Goal: Task Accomplishment & Management: Manage account settings

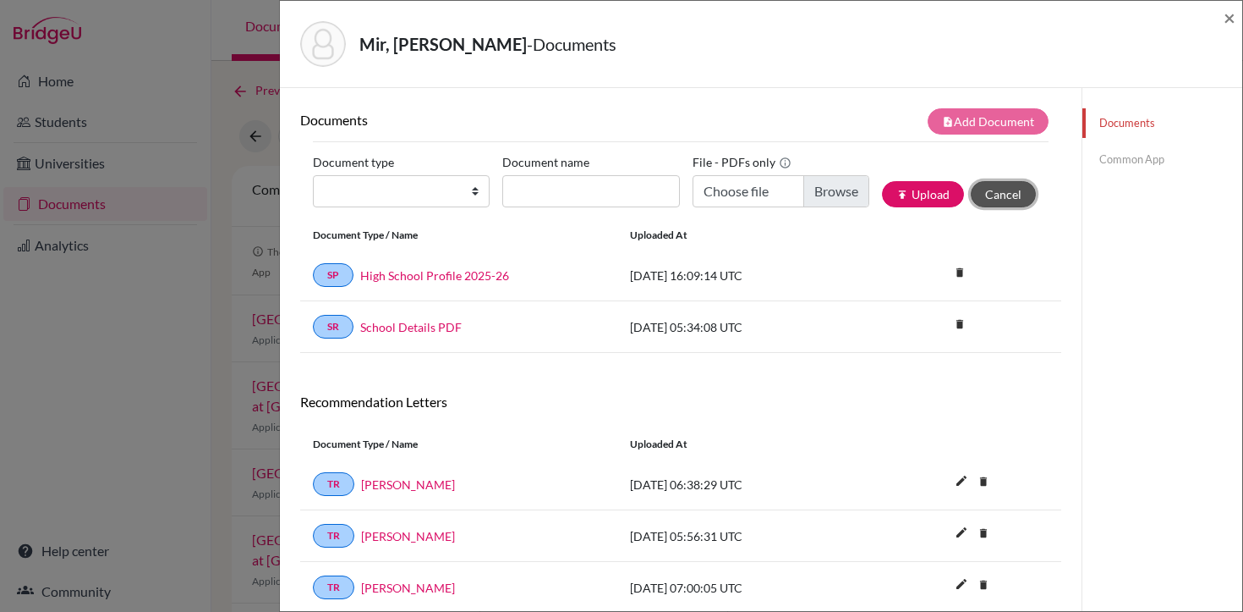
click at [997, 202] on button "Cancel" at bounding box center [1003, 194] width 65 height 26
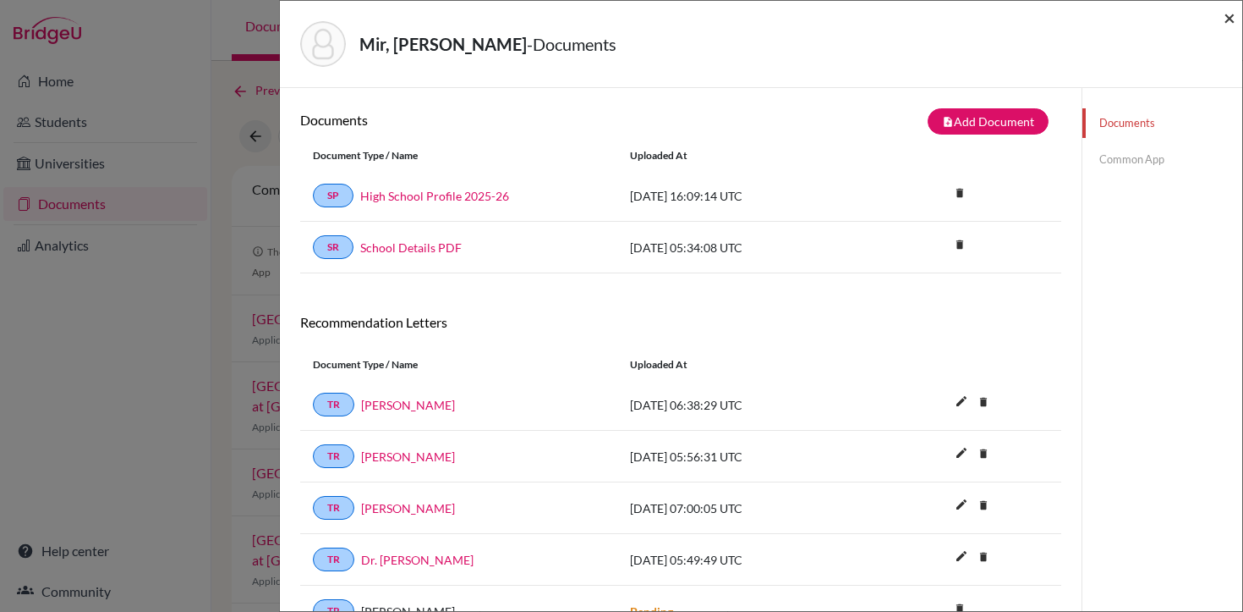
click at [1232, 24] on span "×" at bounding box center [1230, 17] width 12 height 25
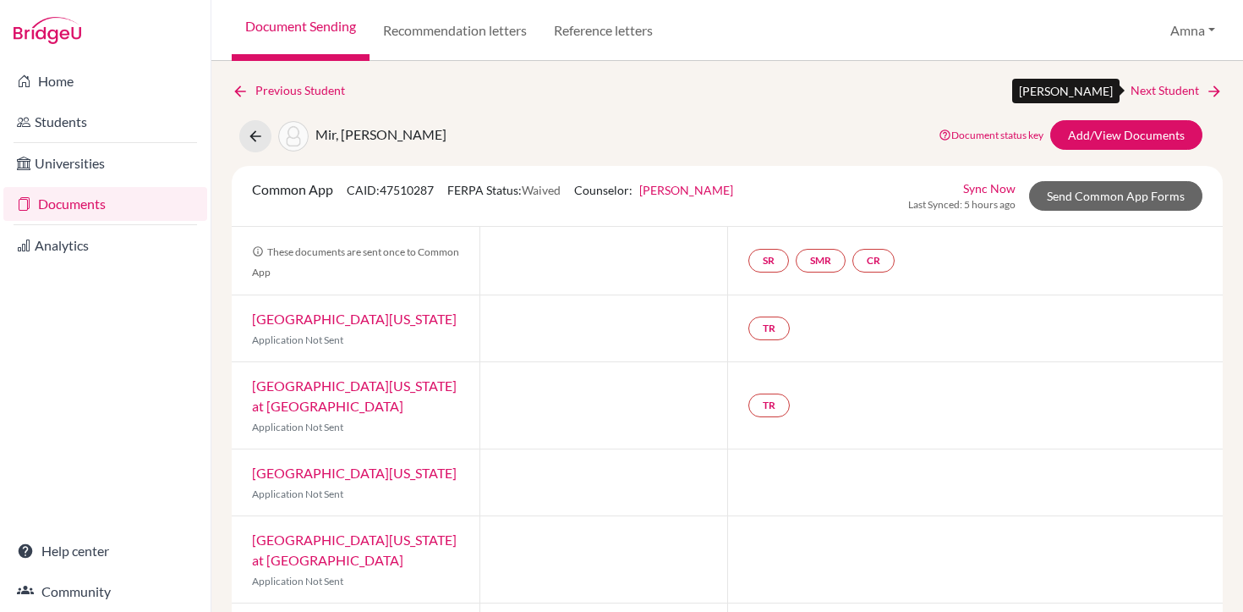
click at [1180, 91] on link "Next Student" at bounding box center [1177, 90] width 92 height 19
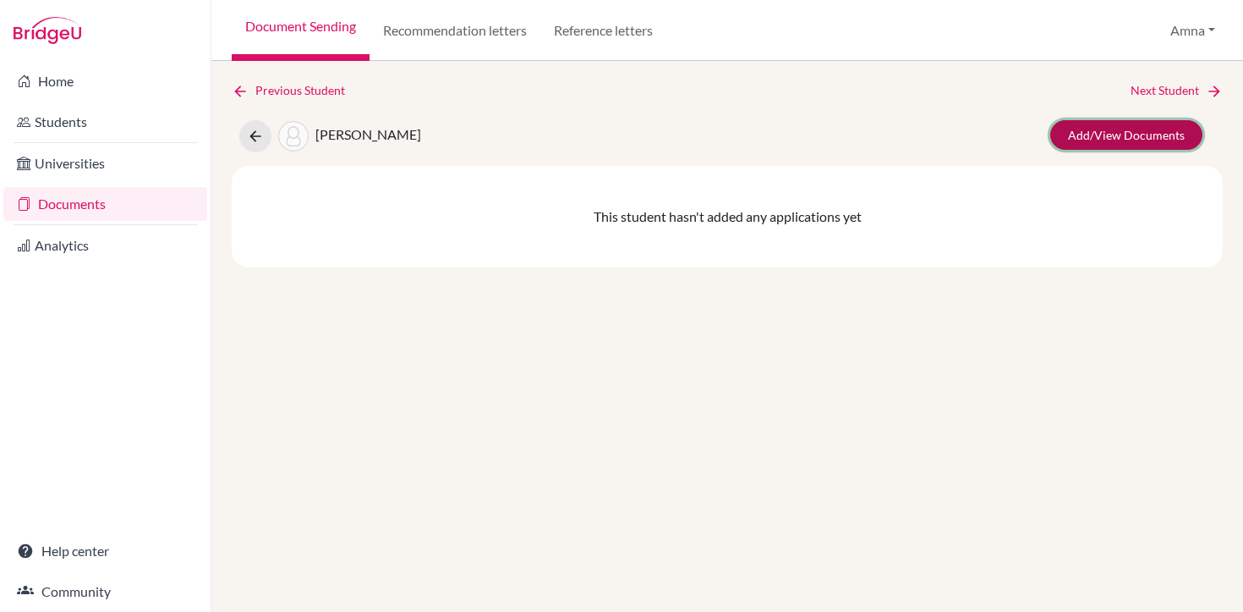
click at [1131, 134] on link "Add/View Documents" at bounding box center [1127, 135] width 152 height 30
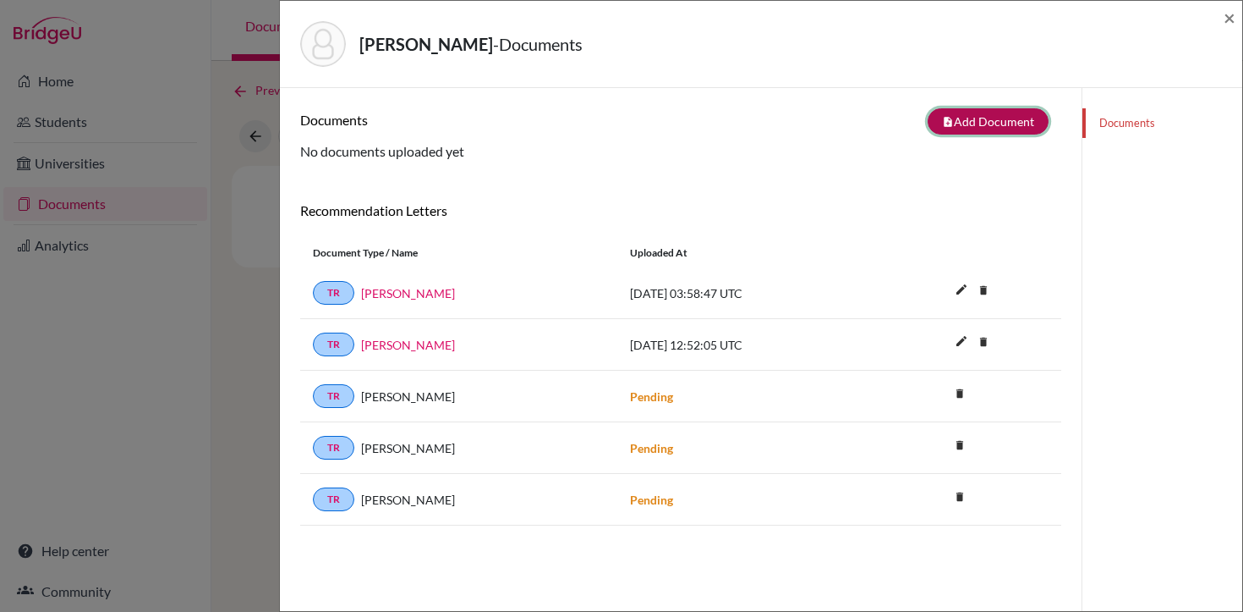
click at [1010, 125] on button "note_add Add Document" at bounding box center [988, 121] width 121 height 26
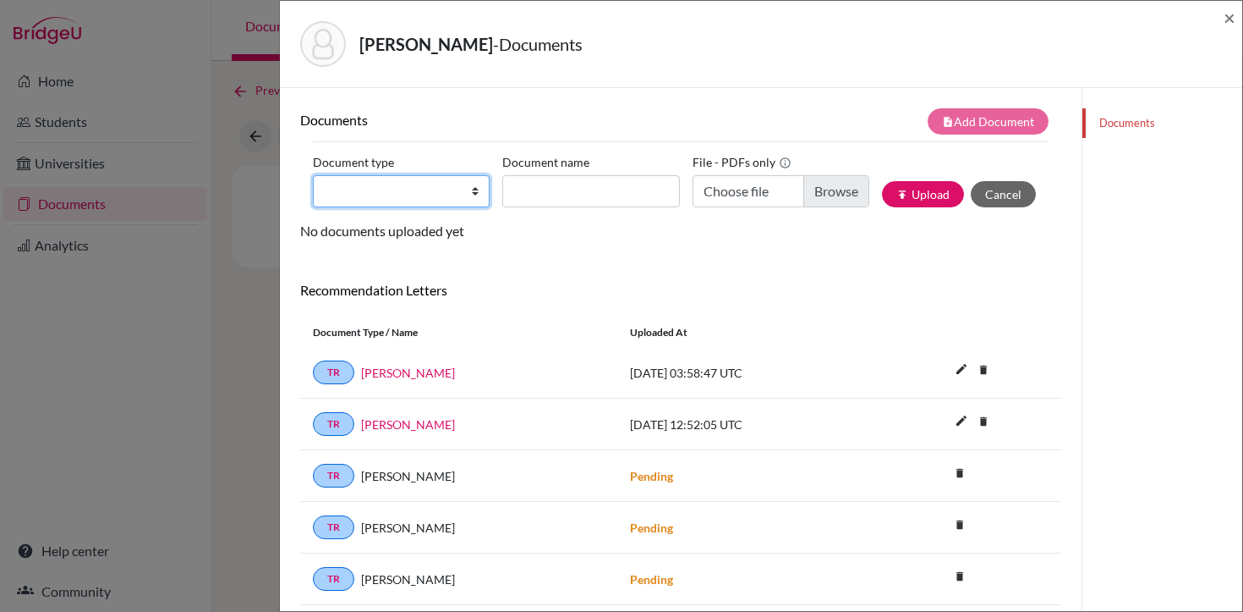
click at [437, 195] on select "Change explanation for Common App reports Counselor recommendation Internationa…" at bounding box center [401, 191] width 177 height 32
select select "1"
click at [313, 175] on select "Change explanation for Common App reports Counselor recommendation Internationa…" at bounding box center [401, 191] width 177 height 32
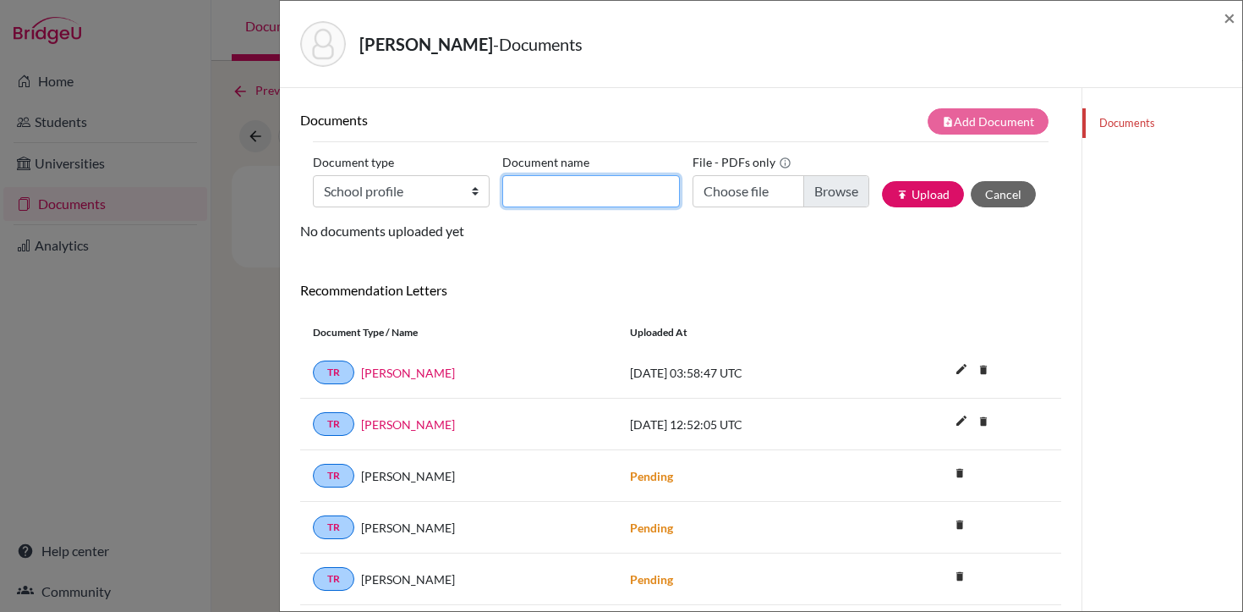
click at [594, 196] on input "Document name" at bounding box center [590, 191] width 177 height 32
type input "High School Profile 2025-26"
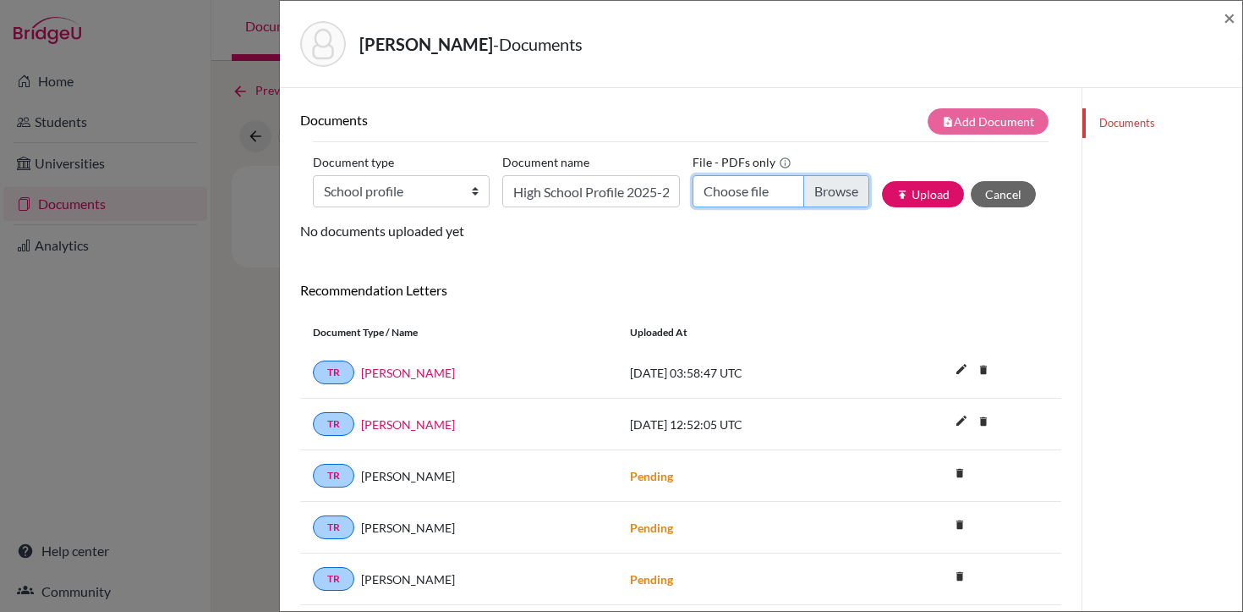
click at [759, 184] on input "Choose file" at bounding box center [781, 191] width 177 height 32
type input "C:\fakepath\LAS HS PROFILE 2025-2026.pdf"
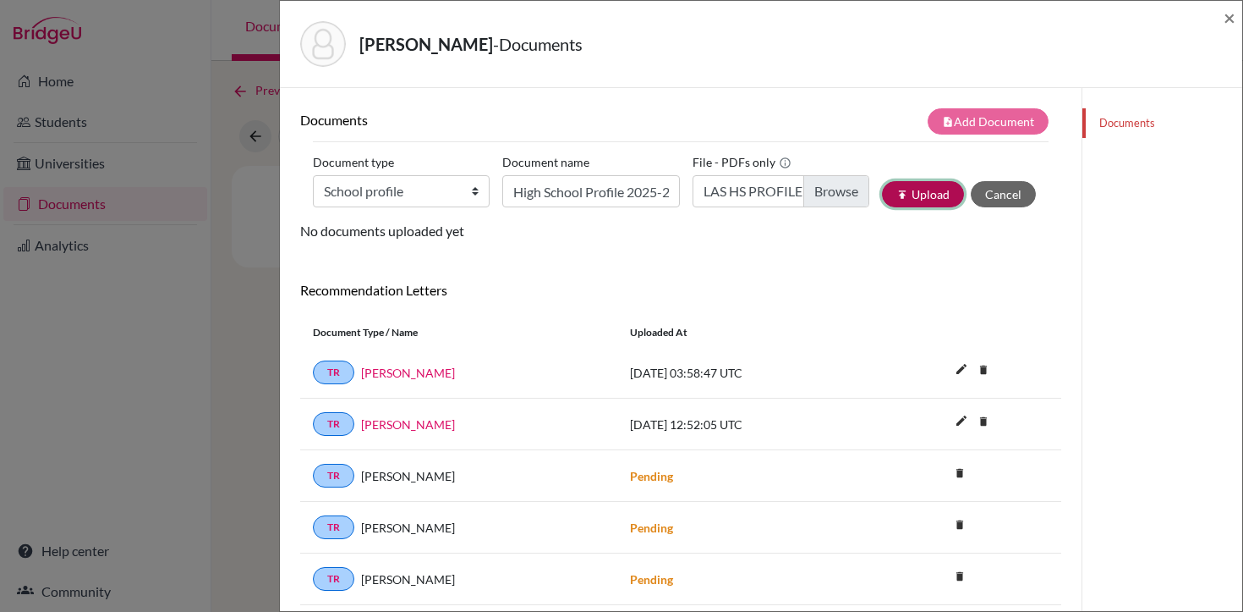
click at [923, 195] on button "publish Upload" at bounding box center [923, 194] width 82 height 26
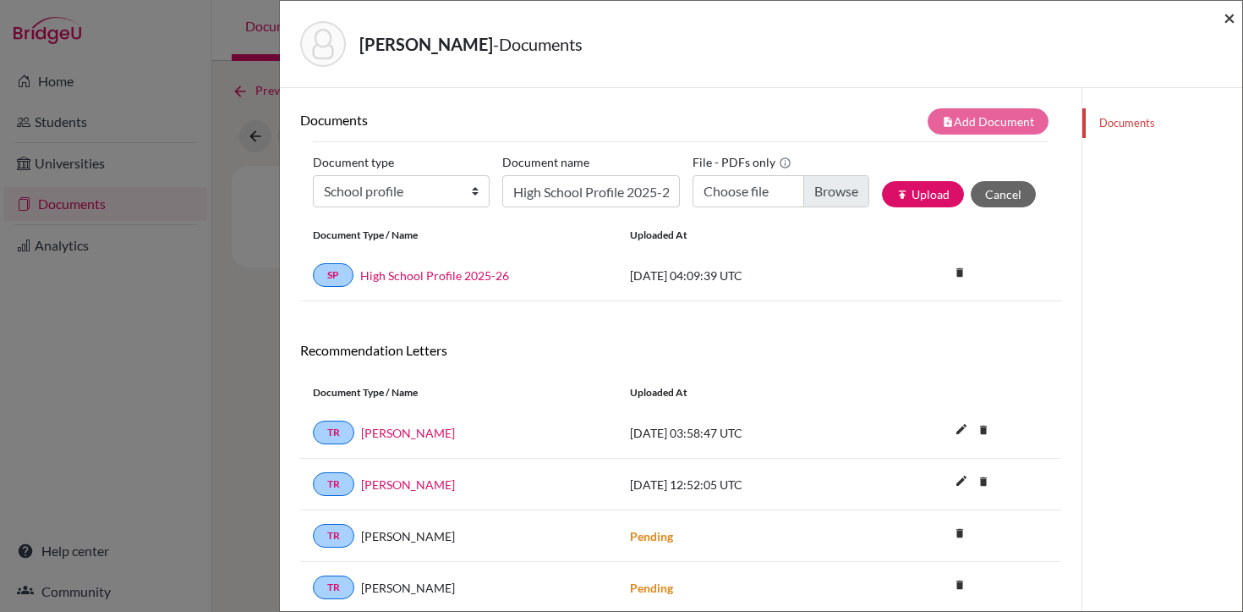
click at [1231, 14] on span "×" at bounding box center [1230, 17] width 12 height 25
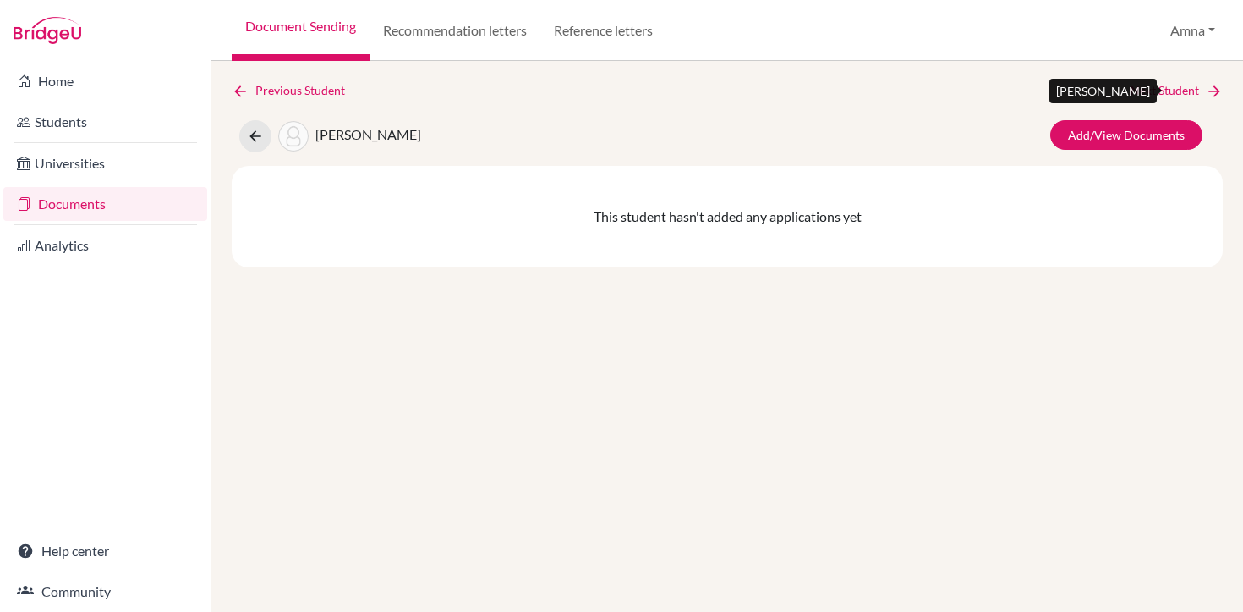
click at [1166, 85] on link "Next Student" at bounding box center [1177, 90] width 92 height 19
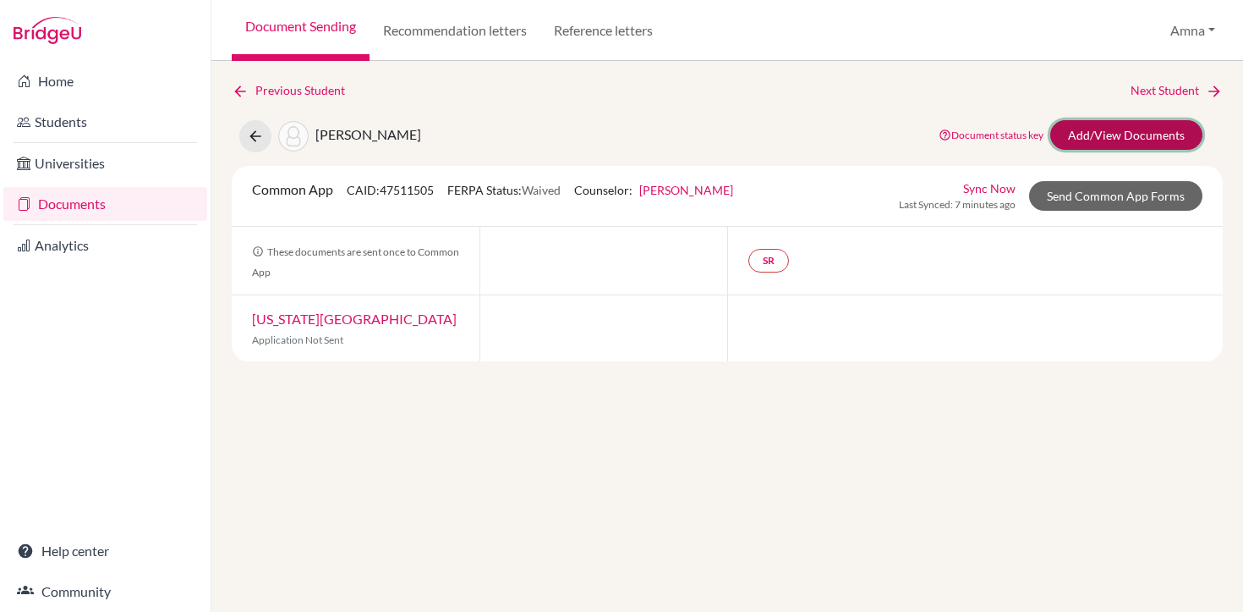
click at [1102, 134] on link "Add/View Documents" at bounding box center [1127, 135] width 152 height 30
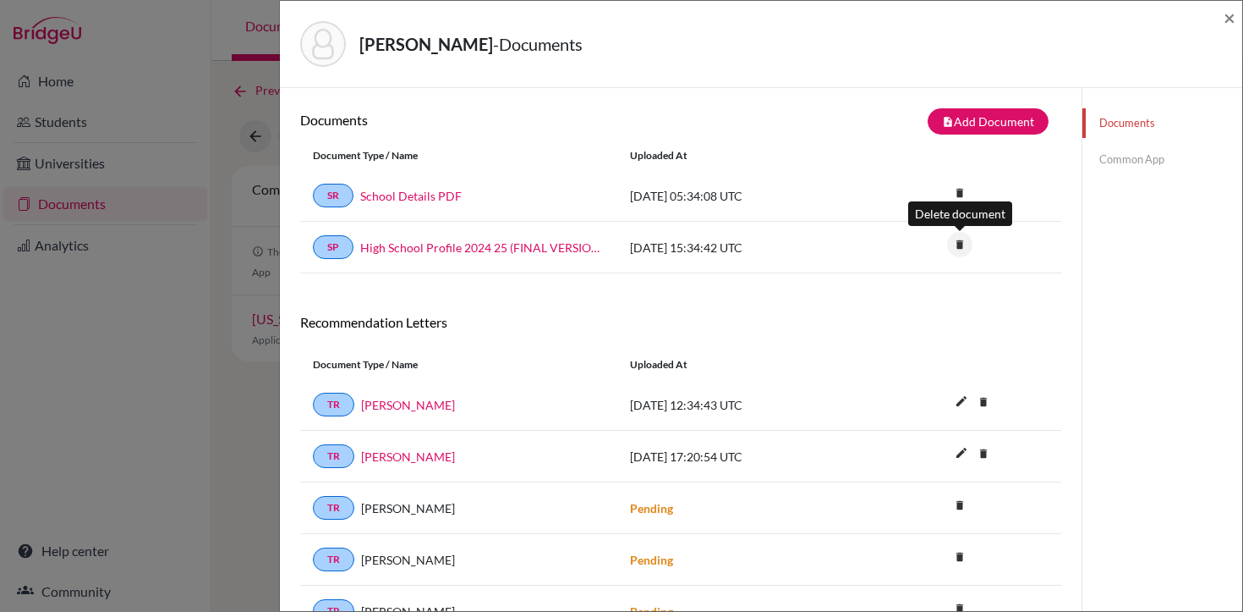
click at [958, 247] on icon "delete" at bounding box center [959, 244] width 25 height 25
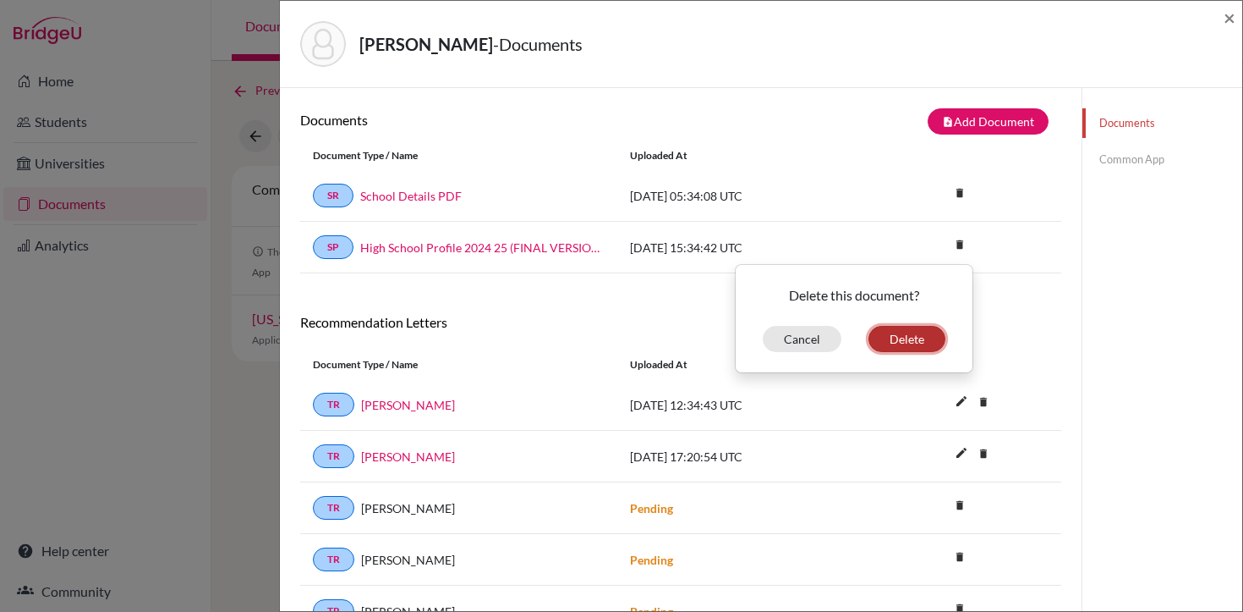
click at [909, 334] on button "Delete" at bounding box center [907, 339] width 77 height 26
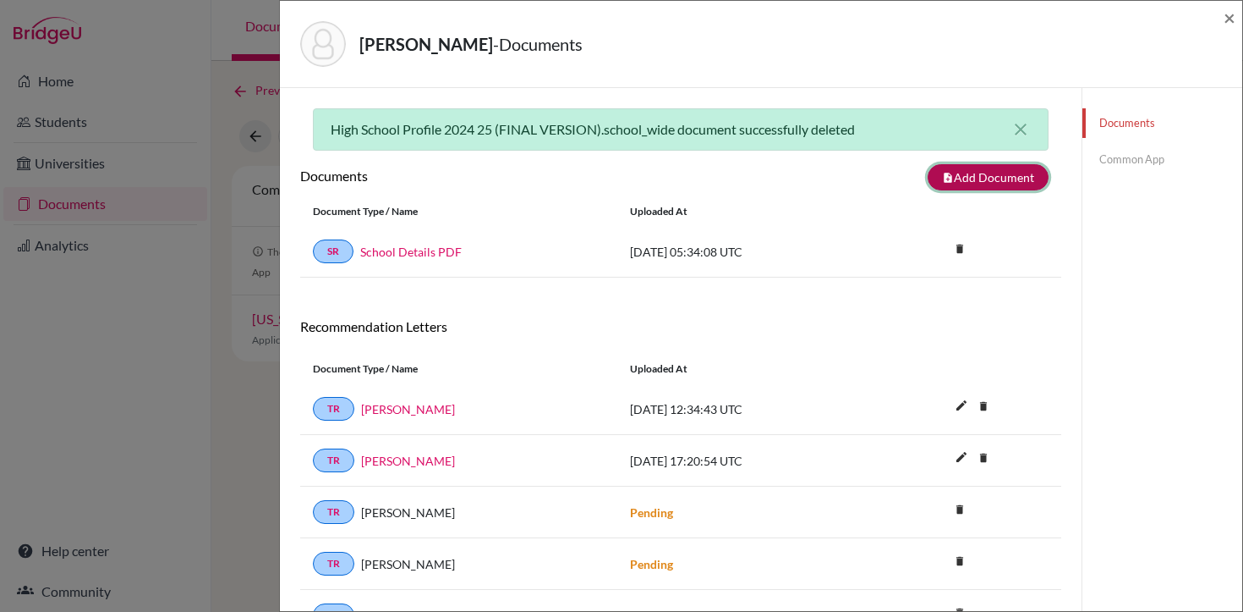
click at [971, 174] on button "note_add Add Document" at bounding box center [988, 177] width 121 height 26
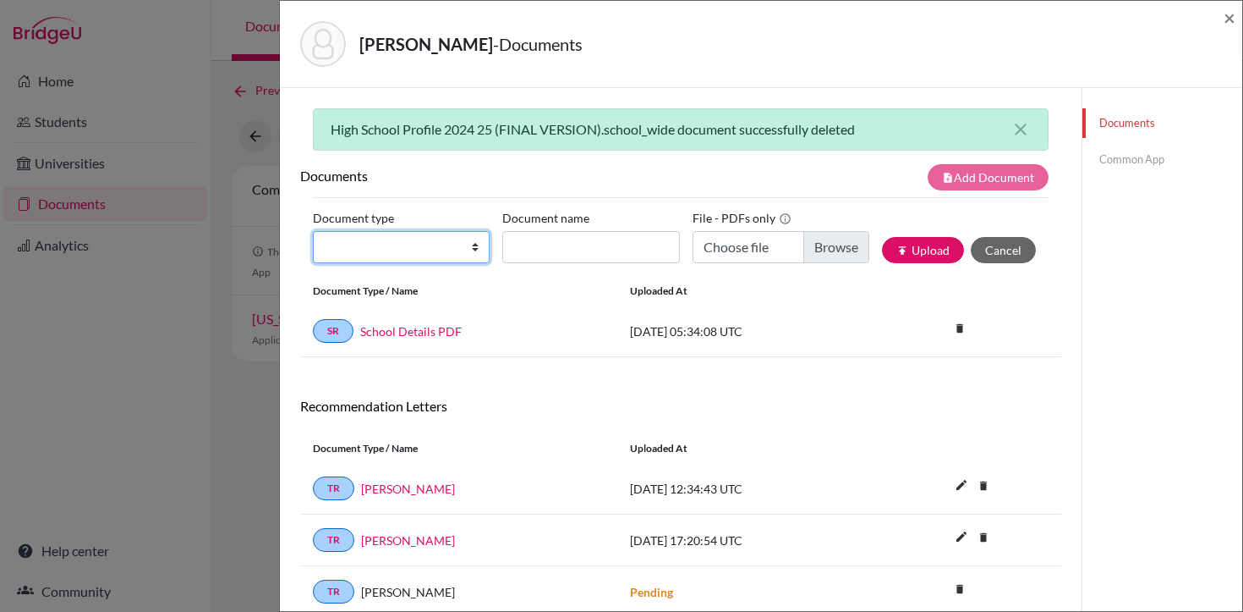
click at [478, 249] on select "Change explanation for Common App reports Counselor recommendation Internationa…" at bounding box center [401, 247] width 177 height 32
select select "1"
click at [313, 231] on select "Change explanation for Common App reports Counselor recommendation Internationa…" at bounding box center [401, 247] width 177 height 32
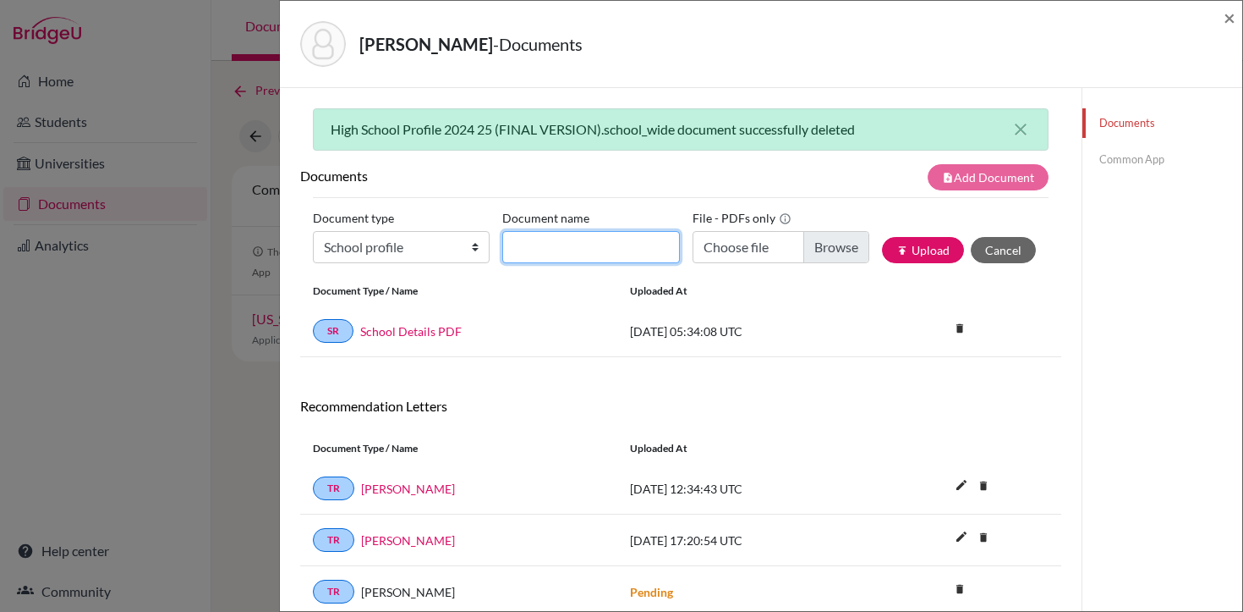
click at [585, 244] on input "Document name" at bounding box center [590, 247] width 177 height 32
type input "High School Profile 2025-26"
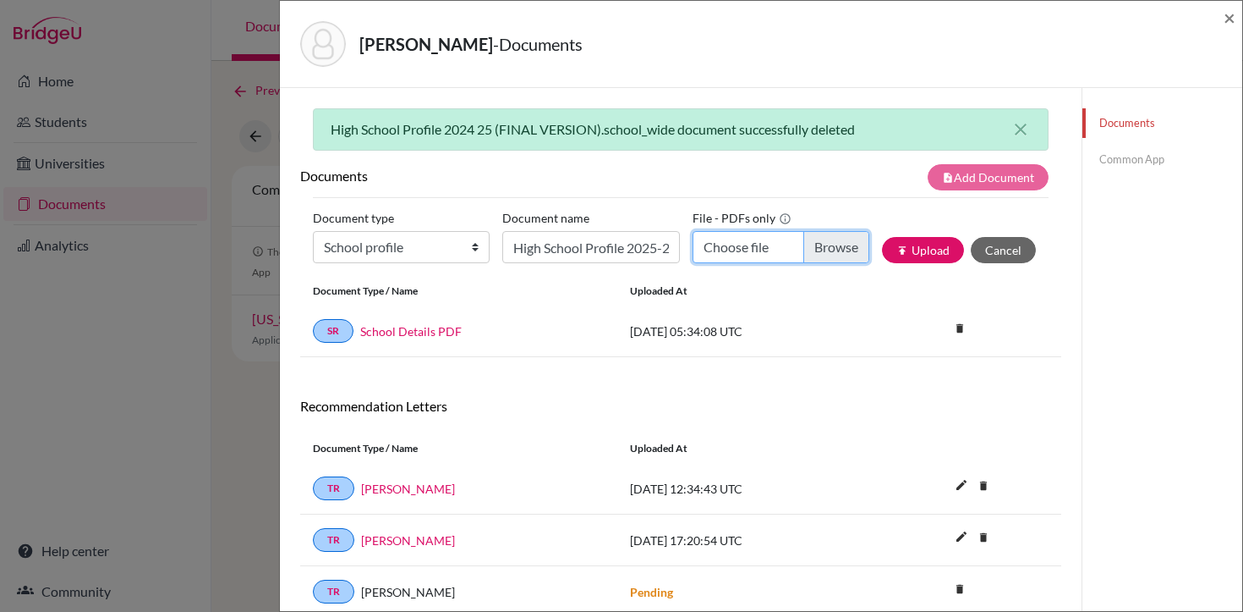
click at [788, 249] on input "Choose file" at bounding box center [781, 247] width 177 height 32
type input "C:\fakepath\LAS HS PROFILE 2025-2026.pdf"
click at [927, 256] on button "publish Upload" at bounding box center [923, 250] width 82 height 26
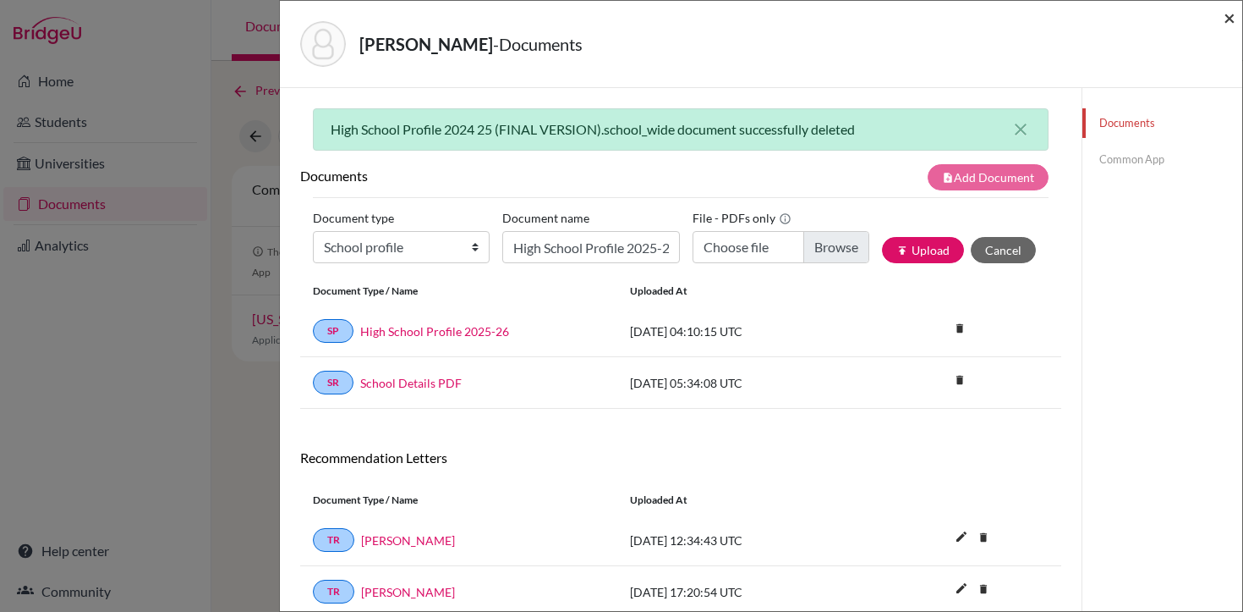
click at [1233, 15] on span "×" at bounding box center [1230, 17] width 12 height 25
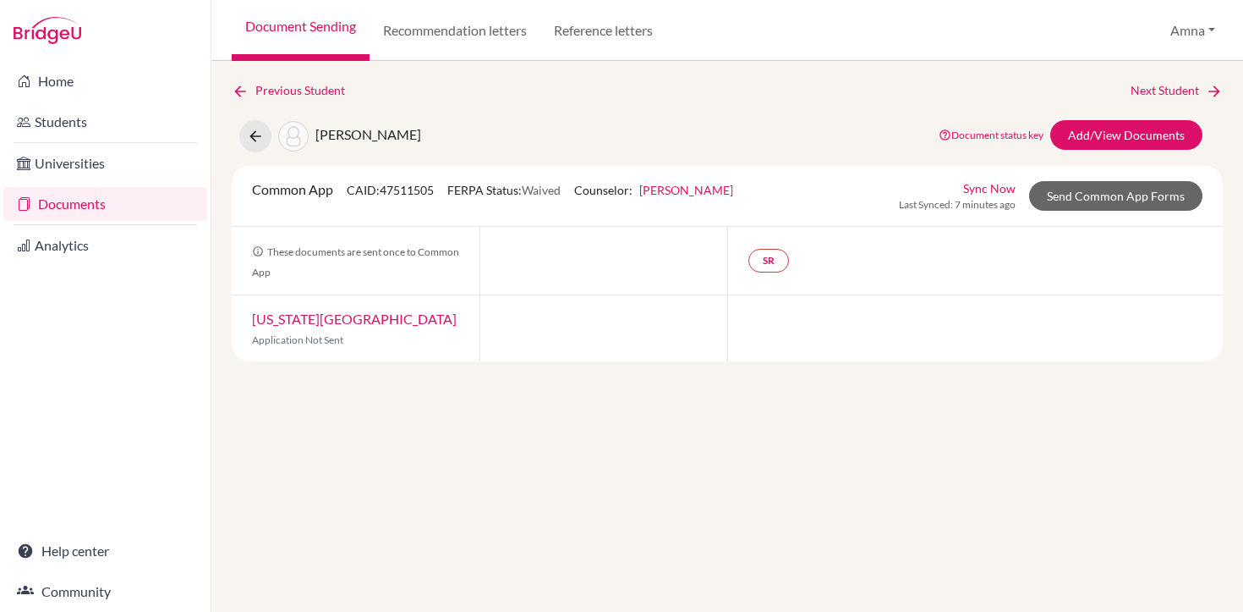
click at [672, 195] on link "Rabia Sarwar" at bounding box center [686, 190] width 94 height 14
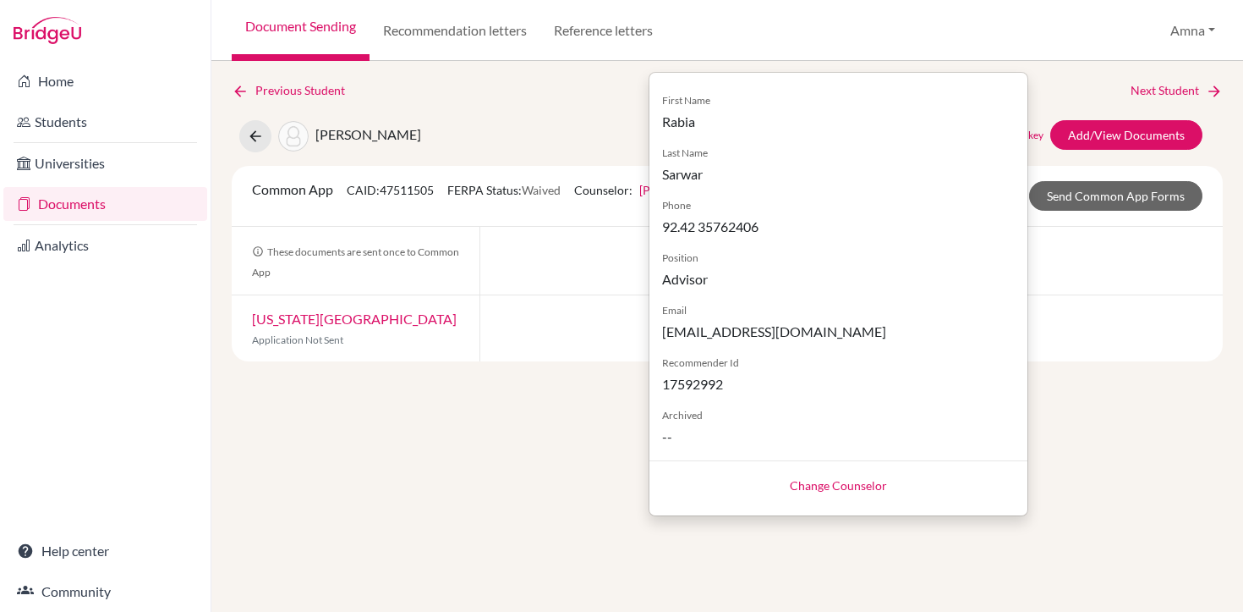
click at [804, 475] on div "Change Counselor" at bounding box center [839, 484] width 378 height 48
click at [804, 480] on link "Change Counselor" at bounding box center [838, 485] width 97 height 14
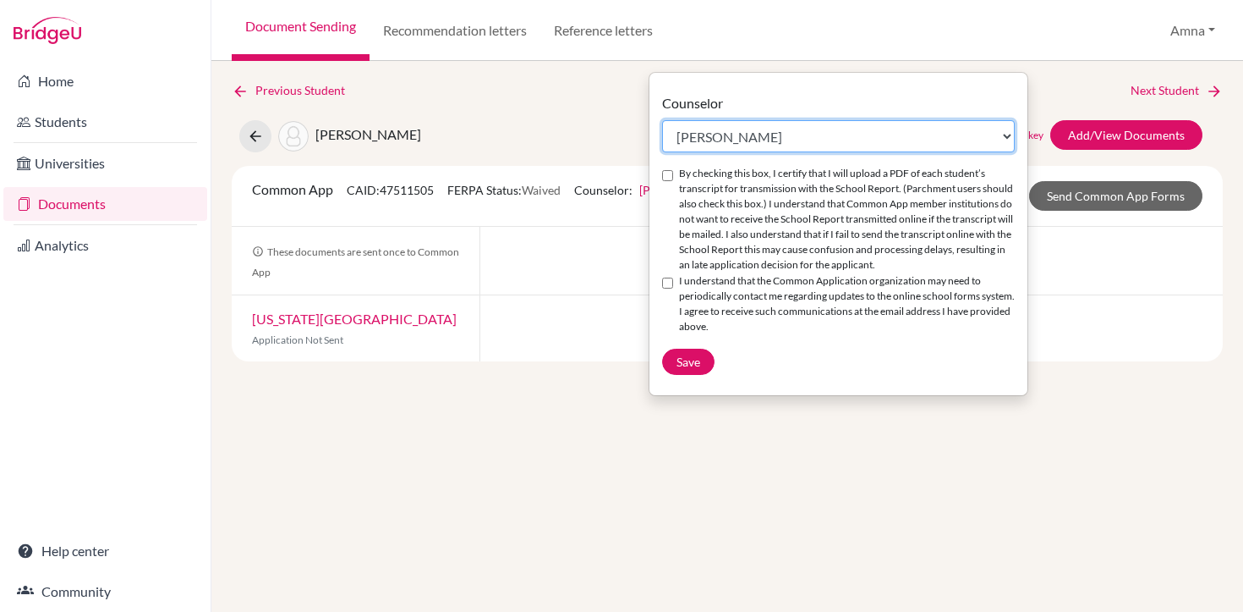
click at [715, 137] on select "Select counselor Amna Liaqat Amna Liaqat Rabia Sarwar Peter Toscano" at bounding box center [838, 136] width 353 height 32
select select "356901"
click at [662, 120] on select "Select counselor Amna Liaqat Amna Liaqat Rabia Sarwar Peter Toscano" at bounding box center [838, 136] width 353 height 32
click at [672, 180] on input "By checking this box, I certify that I will upload a PDF of each student’s tran…" at bounding box center [667, 175] width 11 height 11
checkbox input "true"
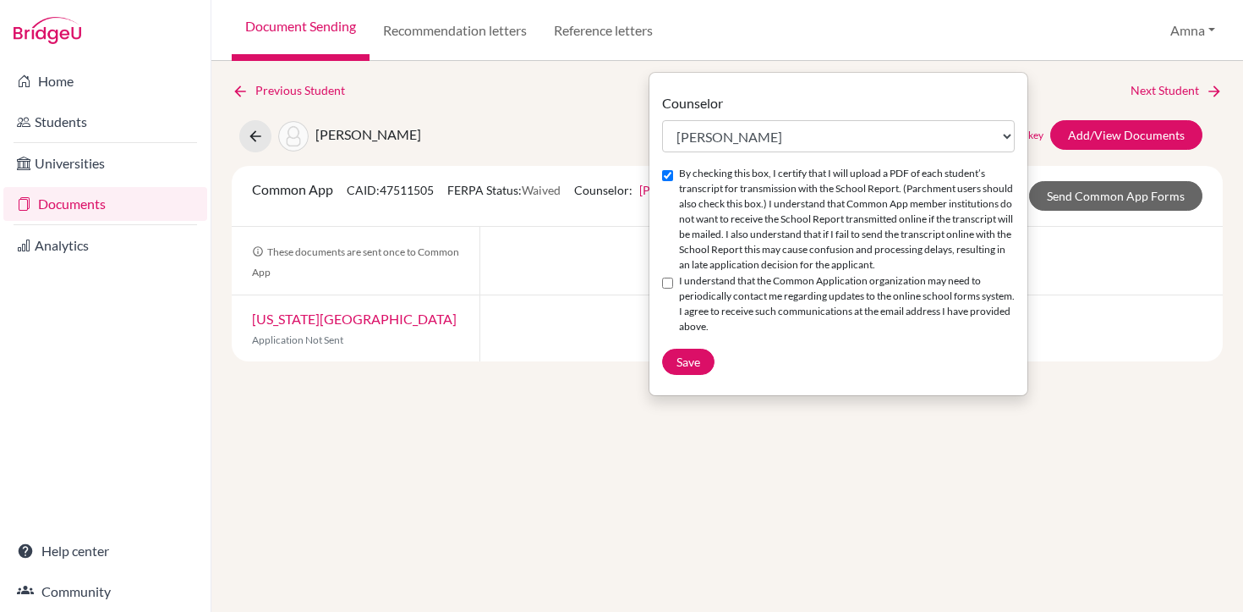
click at [672, 288] on input "I understand that the Common Application organization may need to periodically …" at bounding box center [667, 282] width 11 height 11
checkbox input "true"
click at [686, 369] on span "Save" at bounding box center [689, 361] width 24 height 14
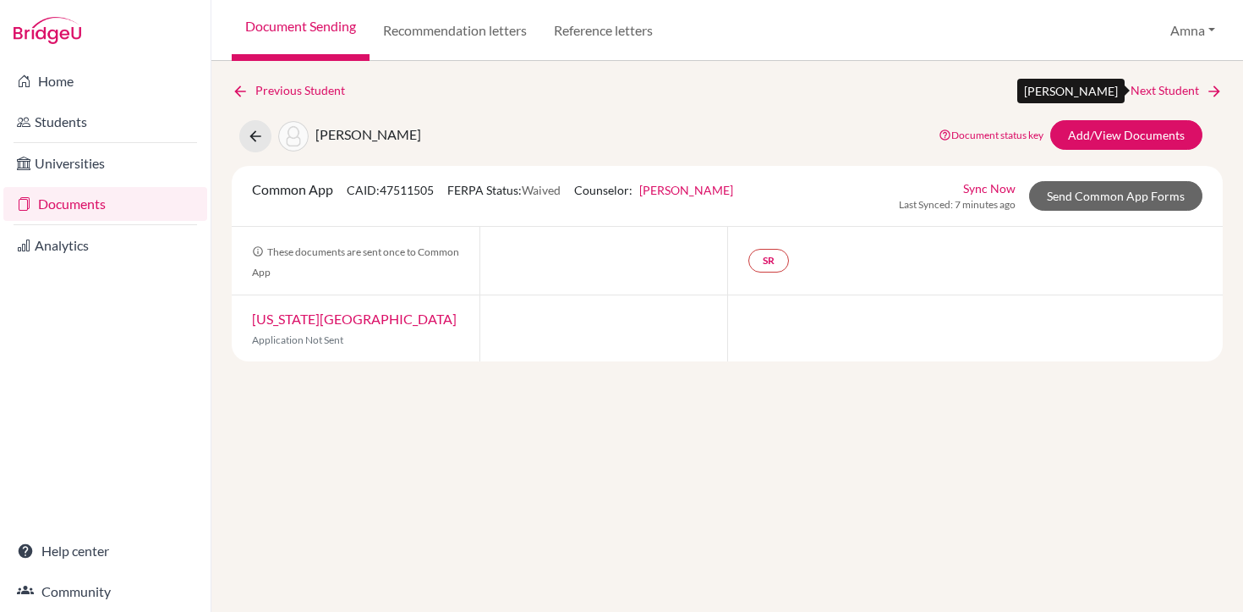
click at [1172, 85] on link "Next Student" at bounding box center [1177, 90] width 92 height 19
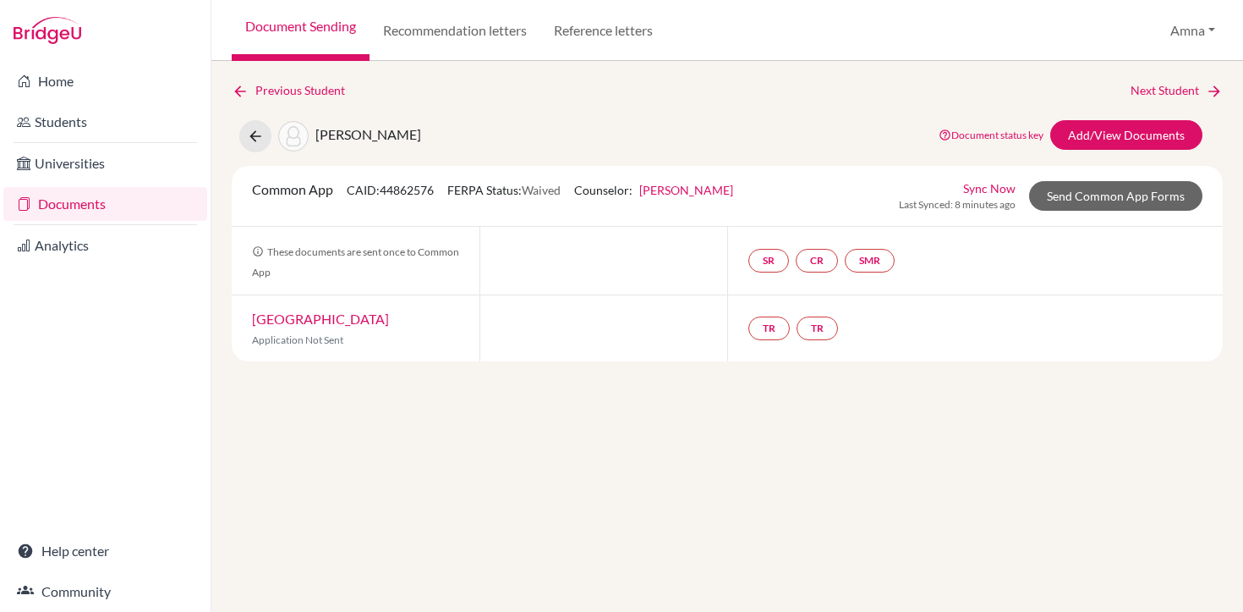
click at [686, 190] on link "Rabia Sarwar" at bounding box center [686, 190] width 94 height 14
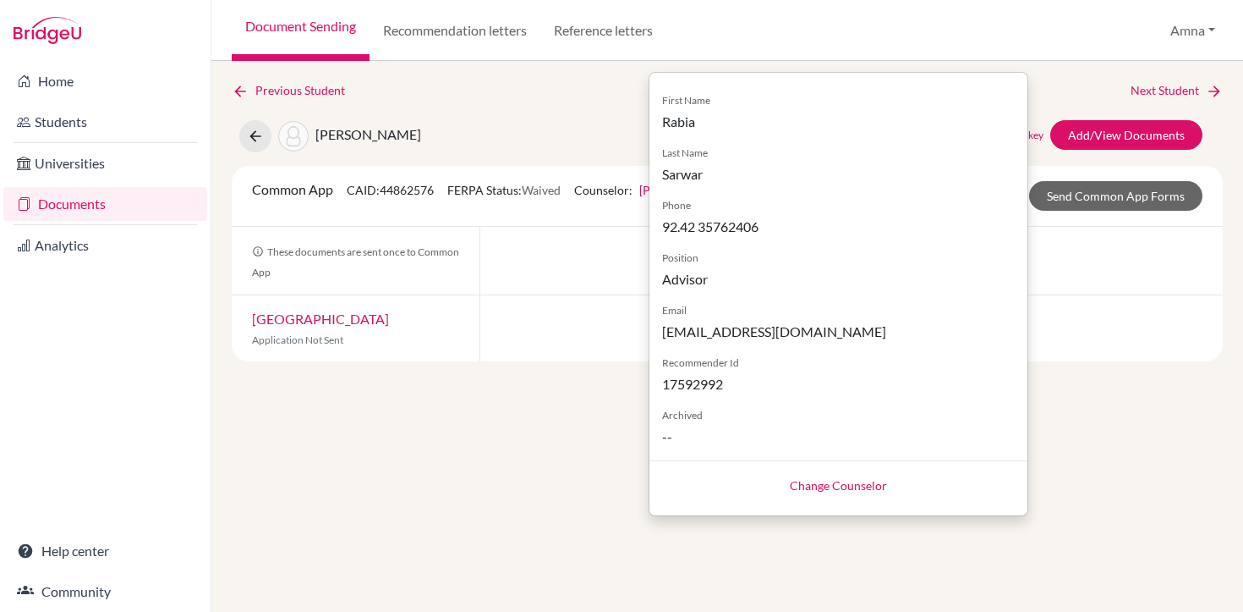
click at [796, 484] on link "Change Counselor" at bounding box center [838, 485] width 97 height 14
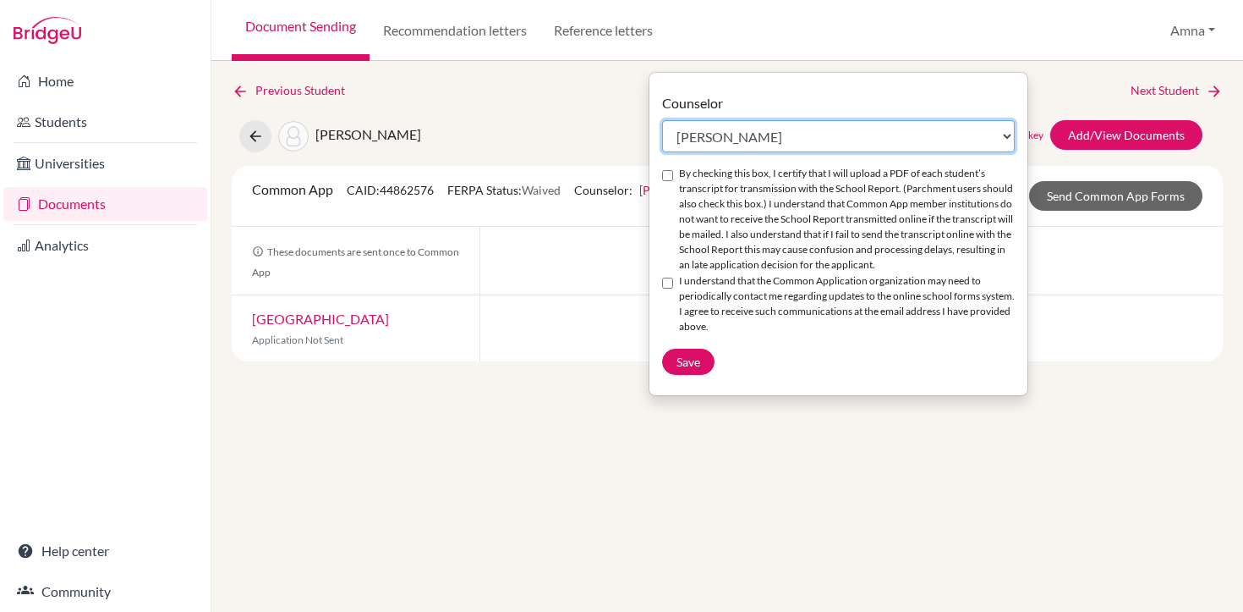
click at [748, 141] on select "Select counselor Amna Liaqat Amna Liaqat Rabia Sarwar Peter Toscano" at bounding box center [838, 136] width 353 height 32
select select "356901"
click at [662, 120] on select "Select counselor Amna Liaqat Amna Liaqat Rabia Sarwar Peter Toscano" at bounding box center [838, 136] width 353 height 32
click at [671, 174] on input "By checking this box, I certify that I will upload a PDF of each student’s tran…" at bounding box center [667, 175] width 11 height 11
checkbox input "true"
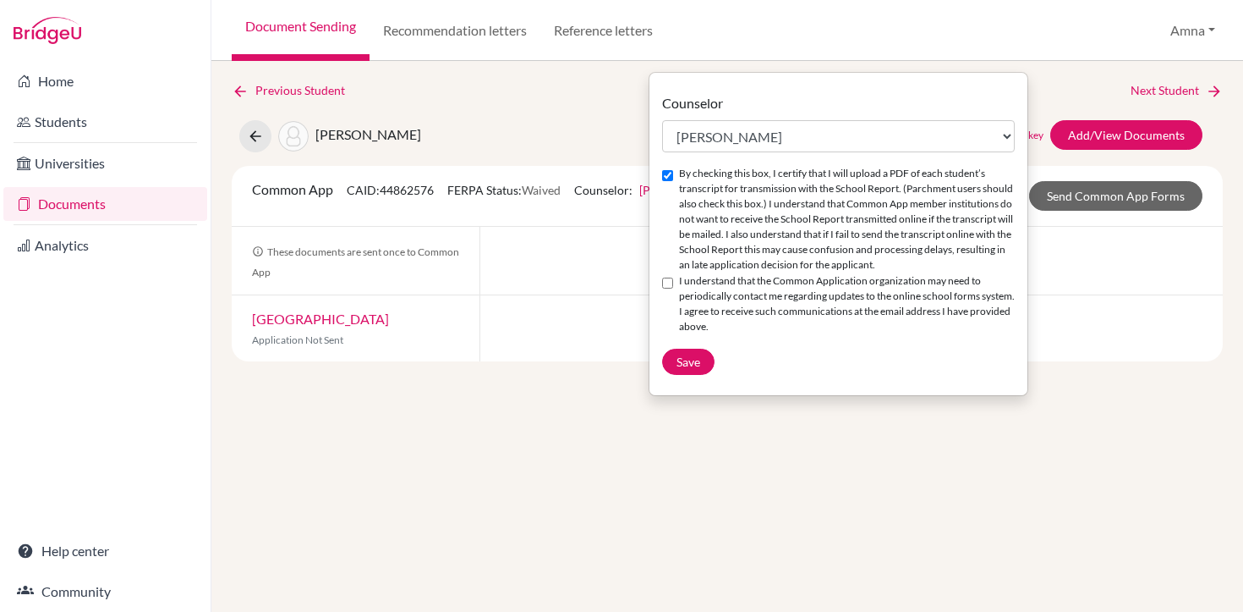
click at [669, 288] on input "I understand that the Common Application organization may need to periodically …" at bounding box center [667, 282] width 11 height 11
checkbox input "true"
click at [689, 369] on span "Save" at bounding box center [689, 361] width 24 height 14
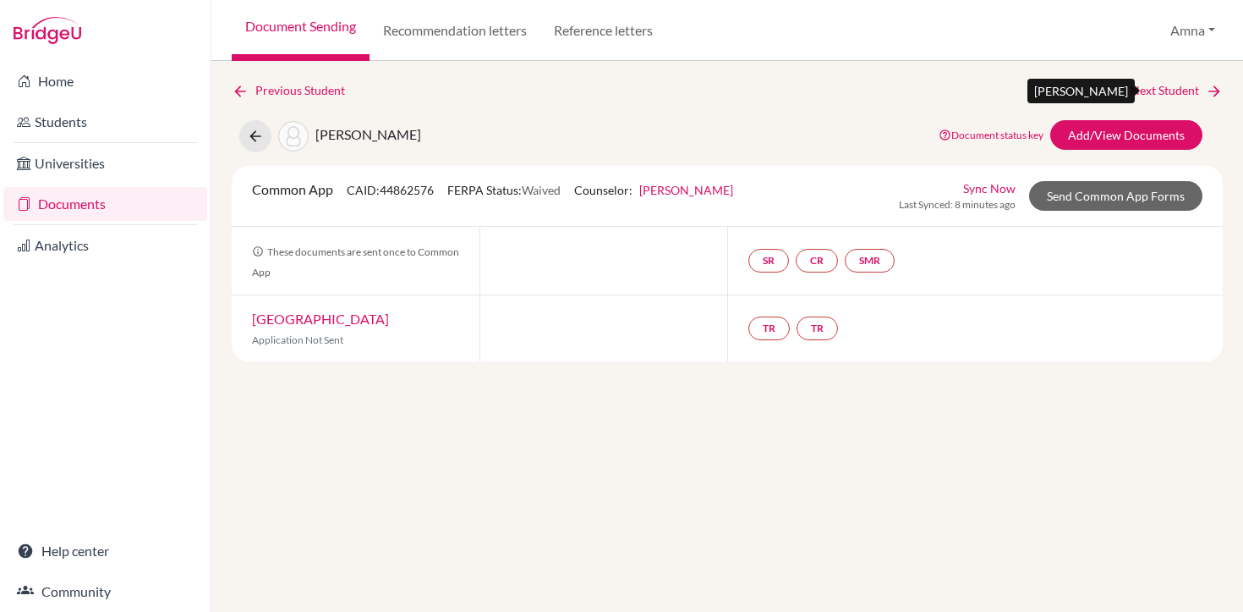
click at [1185, 90] on link "Next Student" at bounding box center [1177, 90] width 92 height 19
click at [711, 197] on div "Common App CAID: 47511207 FERPA Status: Waived Counselor: Rabia Sarwar First Na…" at bounding box center [492, 195] width 507 height 33
click at [680, 194] on link "Rabia Sarwar" at bounding box center [686, 190] width 94 height 14
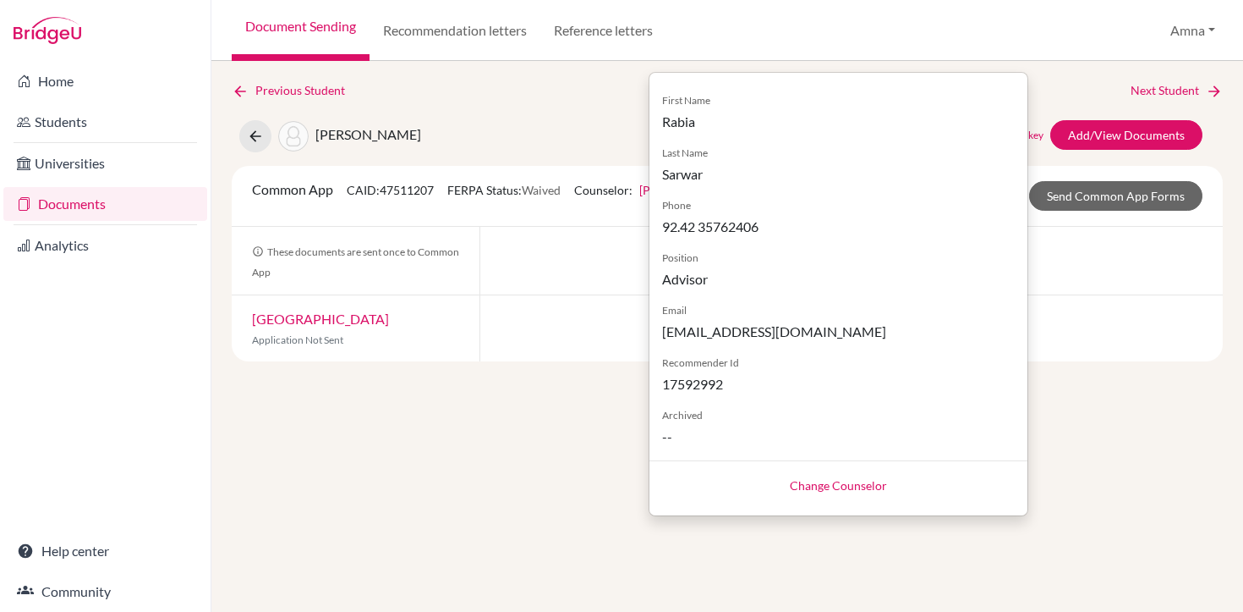
click at [832, 489] on link "Change Counselor" at bounding box center [838, 485] width 97 height 14
select select "372477"
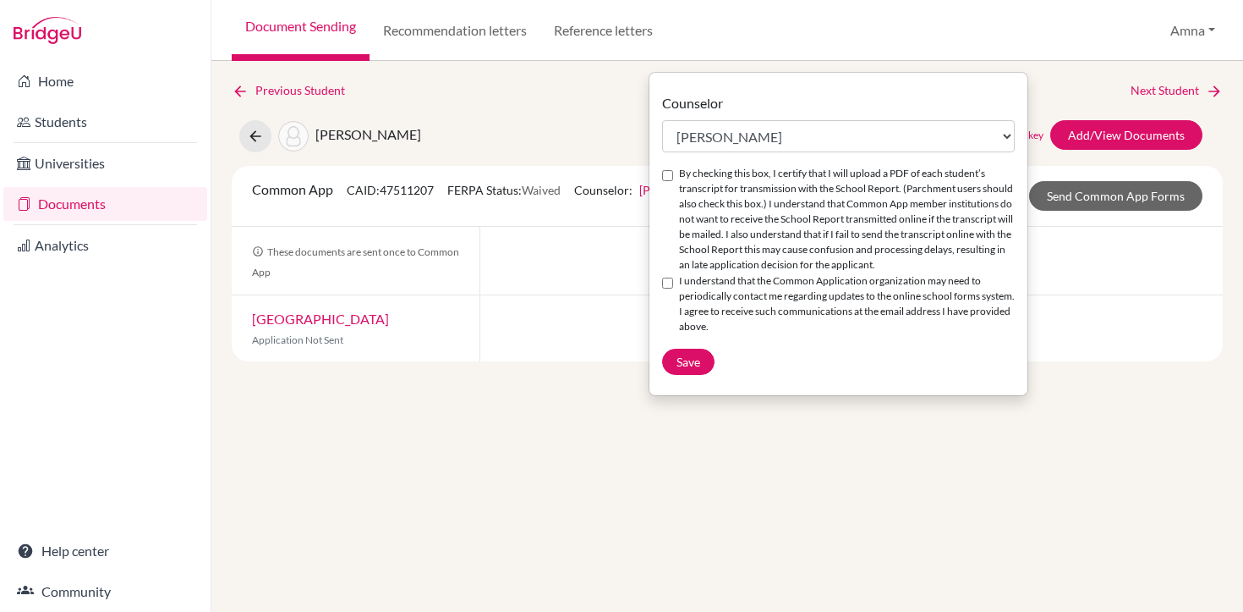
click at [668, 179] on input "By checking this box, I certify that I will upload a PDF of each student’s tran…" at bounding box center [667, 175] width 11 height 11
checkbox input "true"
click at [669, 288] on input "I understand that the Common Application organization may need to periodically …" at bounding box center [667, 282] width 11 height 11
checkbox input "true"
click at [790, 131] on select "Select counselor Amna Liaqat Amna Liaqat Rabia Sarwar Peter Toscano" at bounding box center [838, 136] width 353 height 32
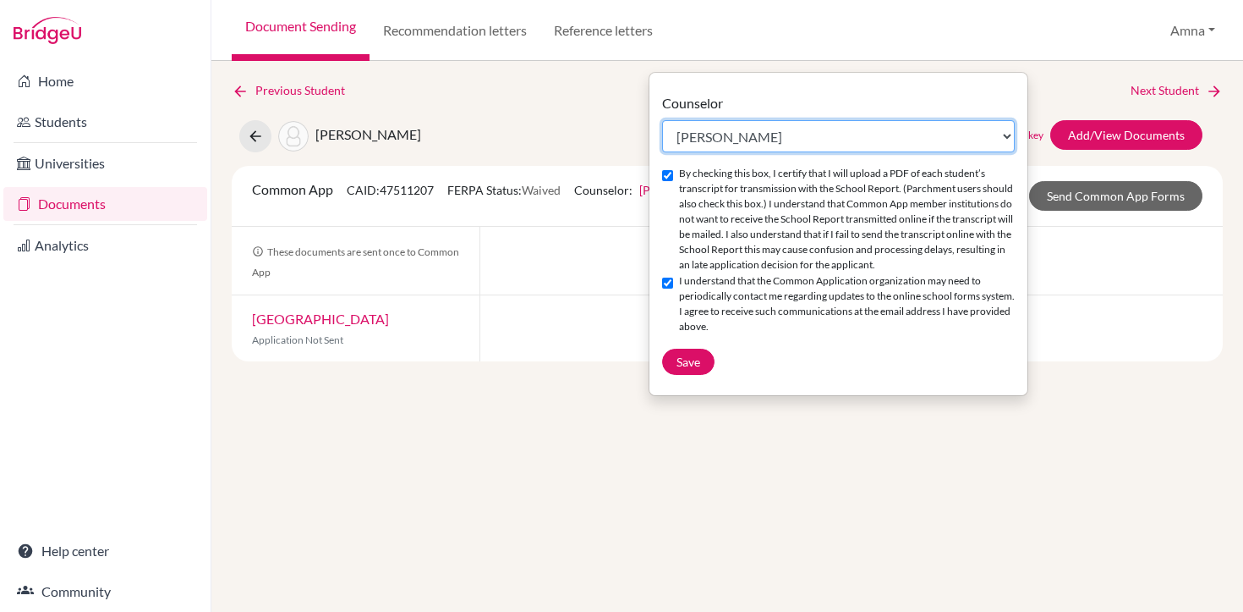
select select "356901"
click at [662, 120] on select "Select counselor Amna Liaqat Amna Liaqat Rabia Sarwar Peter Toscano" at bounding box center [838, 136] width 353 height 32
checkbox input "false"
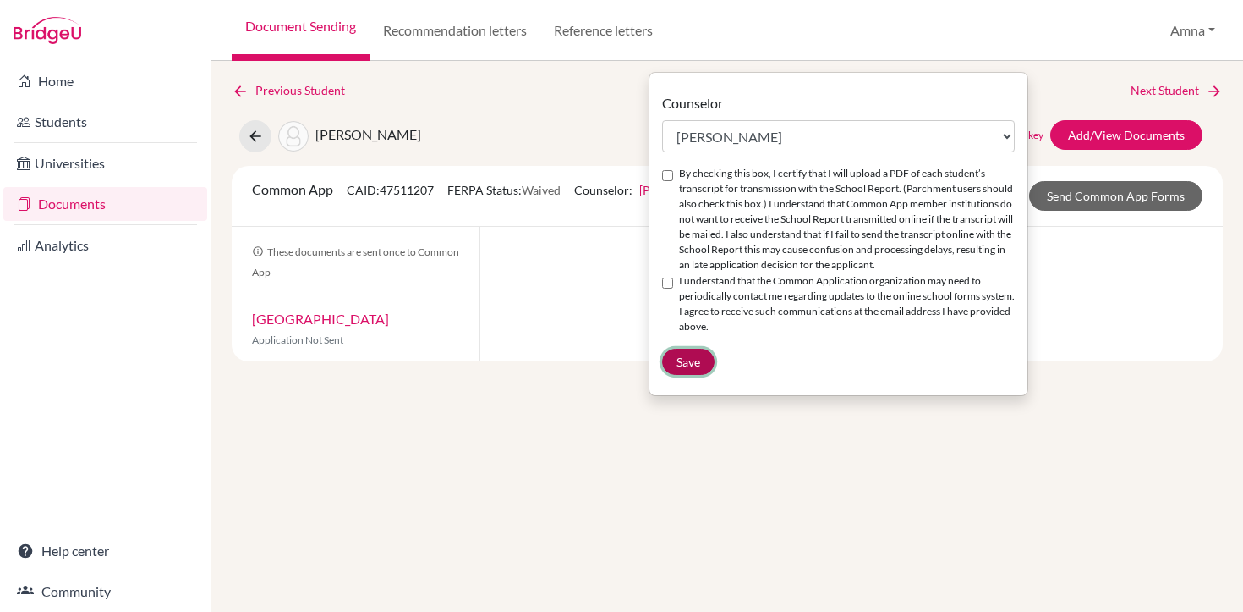
click at [691, 369] on span "Save" at bounding box center [689, 361] width 24 height 14
click at [664, 173] on input "By checking this box, I certify that I will upload a PDF of each student’s tran…" at bounding box center [667, 175] width 11 height 11
checkbox input "true"
click at [664, 288] on input "I understand that the Common Application organization may need to periodically …" at bounding box center [667, 282] width 11 height 11
checkbox input "true"
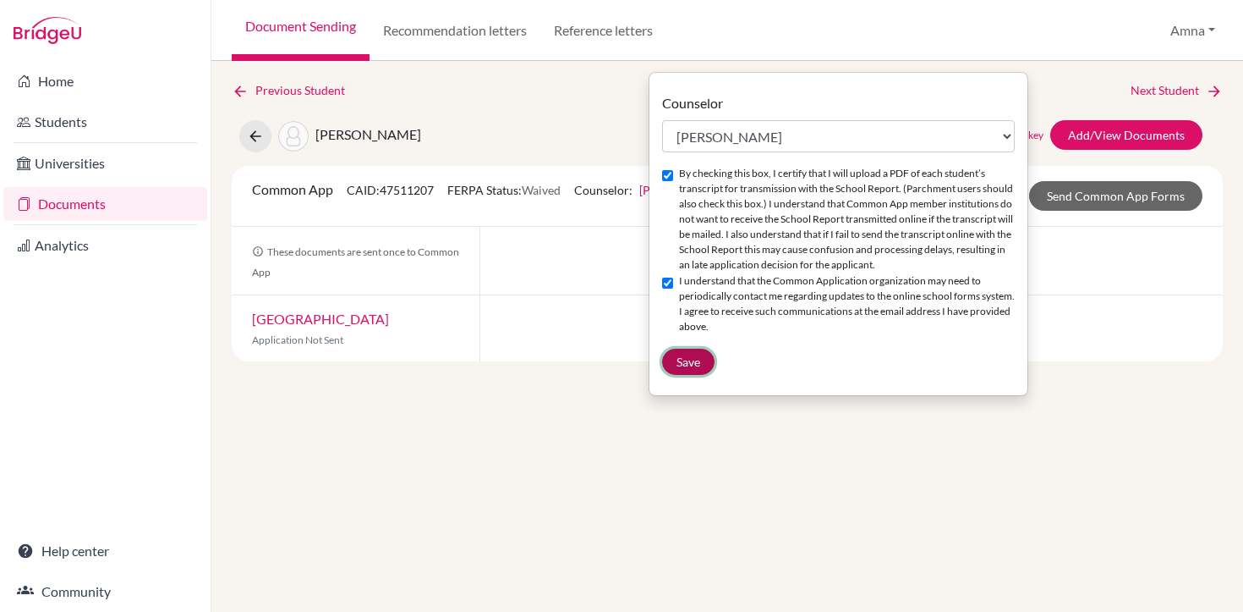
click at [690, 369] on span "Save" at bounding box center [689, 361] width 24 height 14
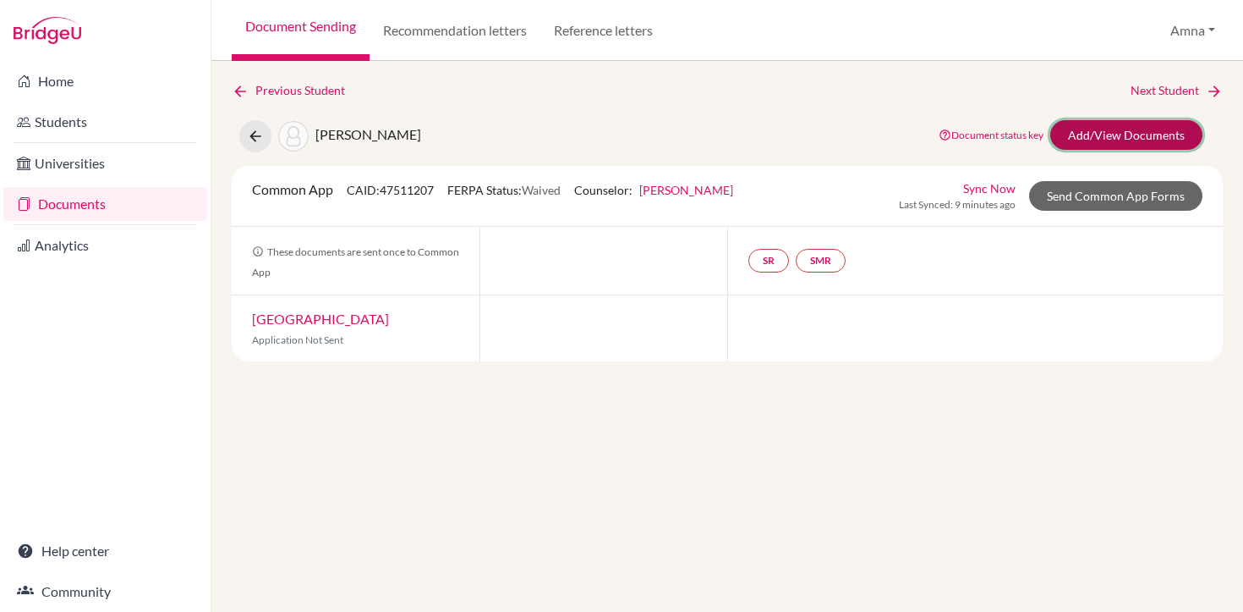
click at [1109, 129] on link "Add/View Documents" at bounding box center [1127, 135] width 152 height 30
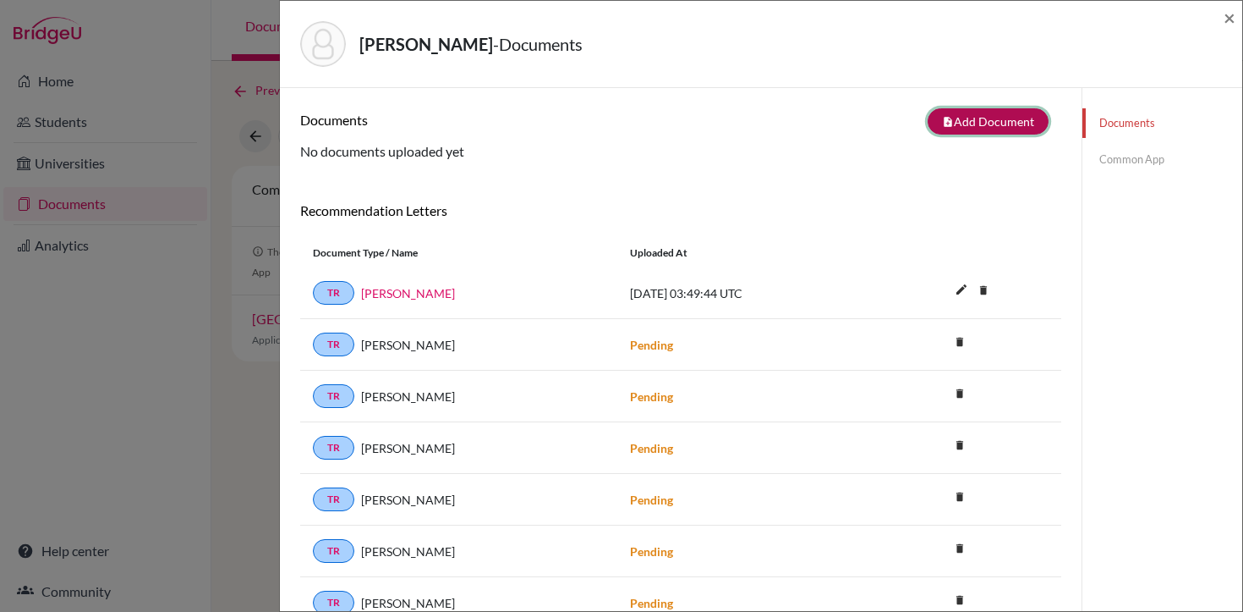
click at [1013, 118] on button "note_add Add Document" at bounding box center [988, 121] width 121 height 26
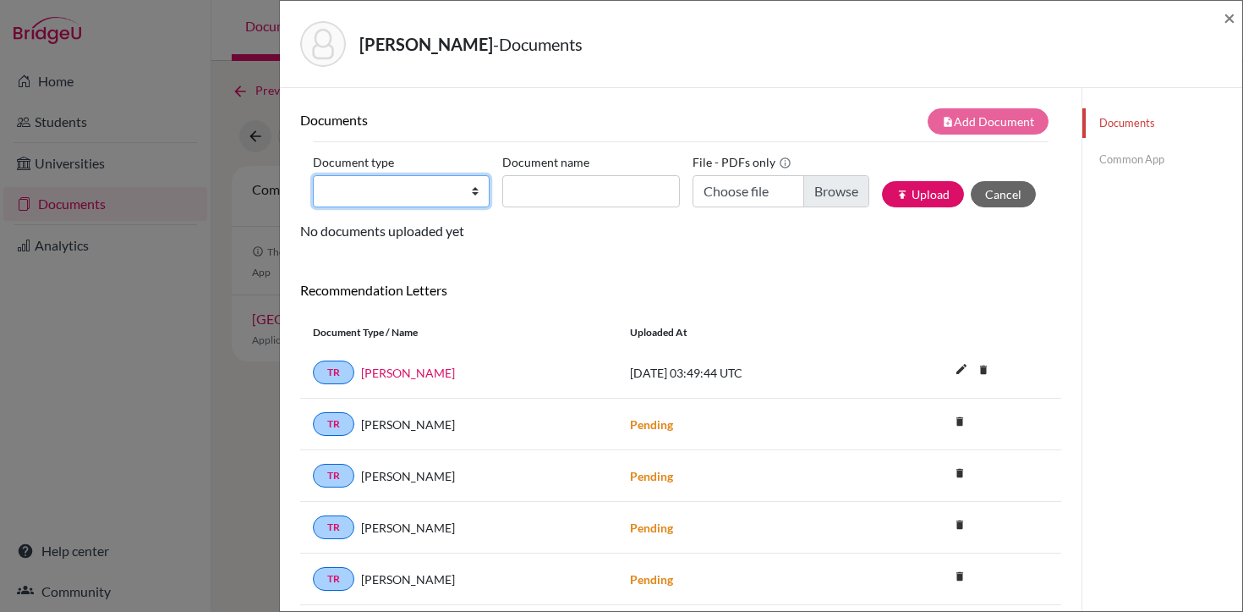
click at [465, 188] on select "Change explanation for Common App reports Counselor recommendation Internationa…" at bounding box center [401, 191] width 177 height 32
select select "1"
click at [313, 175] on select "Change explanation for Common App reports Counselor recommendation Internationa…" at bounding box center [401, 191] width 177 height 32
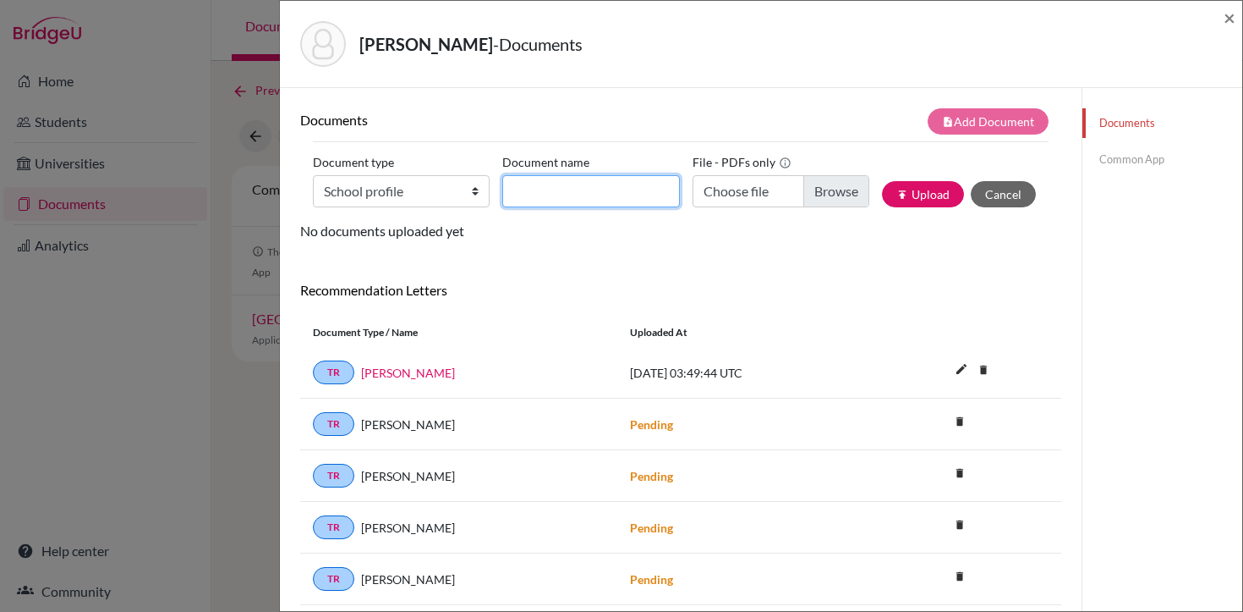
click at [624, 179] on input "Document name" at bounding box center [590, 191] width 177 height 32
type input "High School Profile 2025-26"
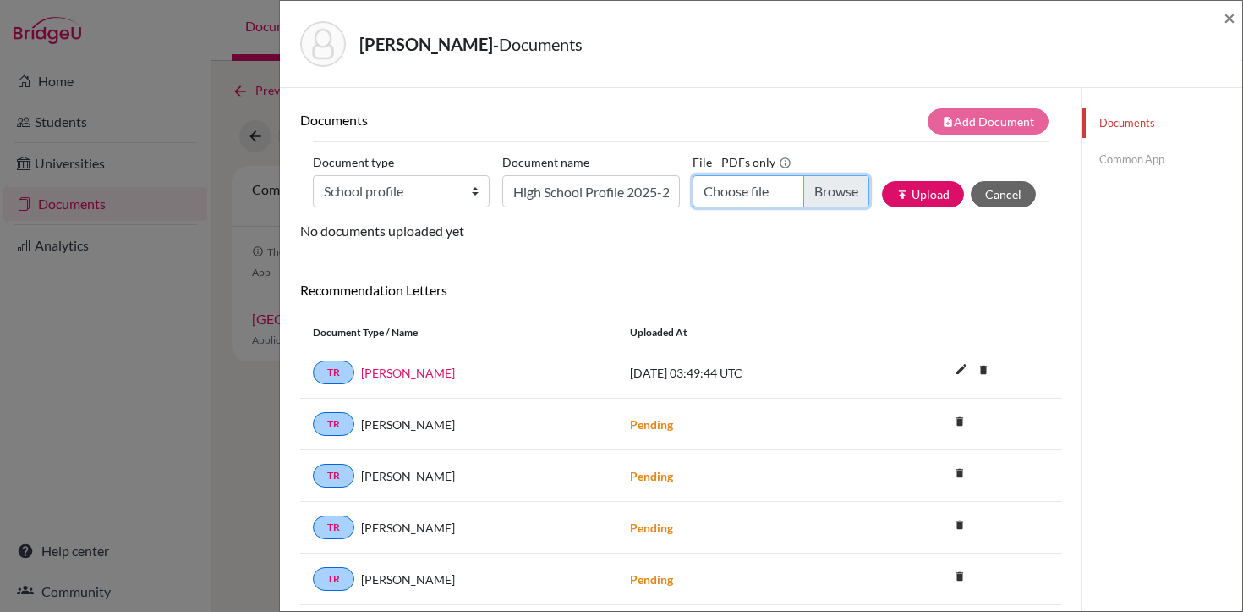
click at [822, 196] on input "Choose file" at bounding box center [781, 191] width 177 height 32
type input "C:\fakepath\LAS HS PROFILE 2025-2026.pdf"
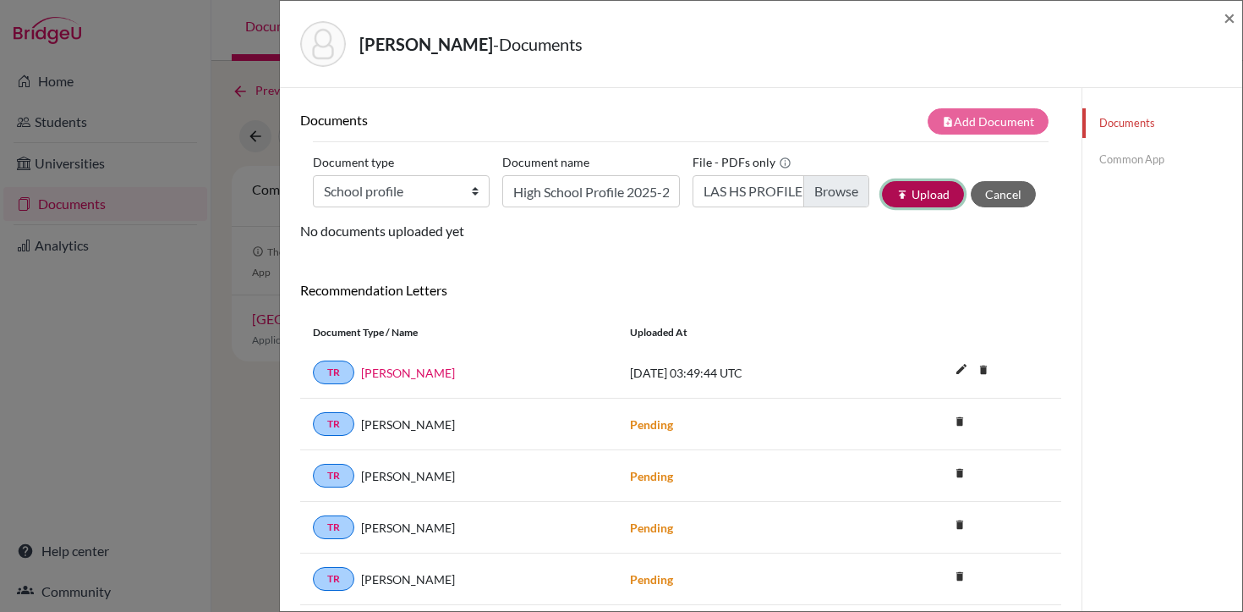
click at [932, 195] on button "publish Upload" at bounding box center [923, 194] width 82 height 26
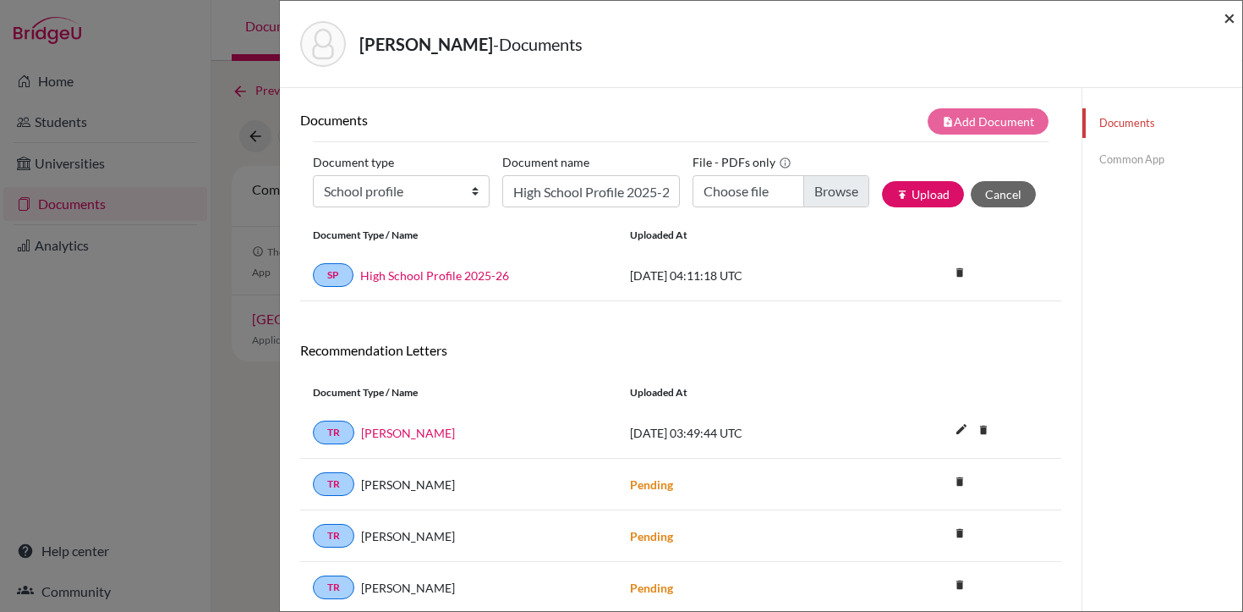
click at [1227, 19] on span "×" at bounding box center [1230, 17] width 12 height 25
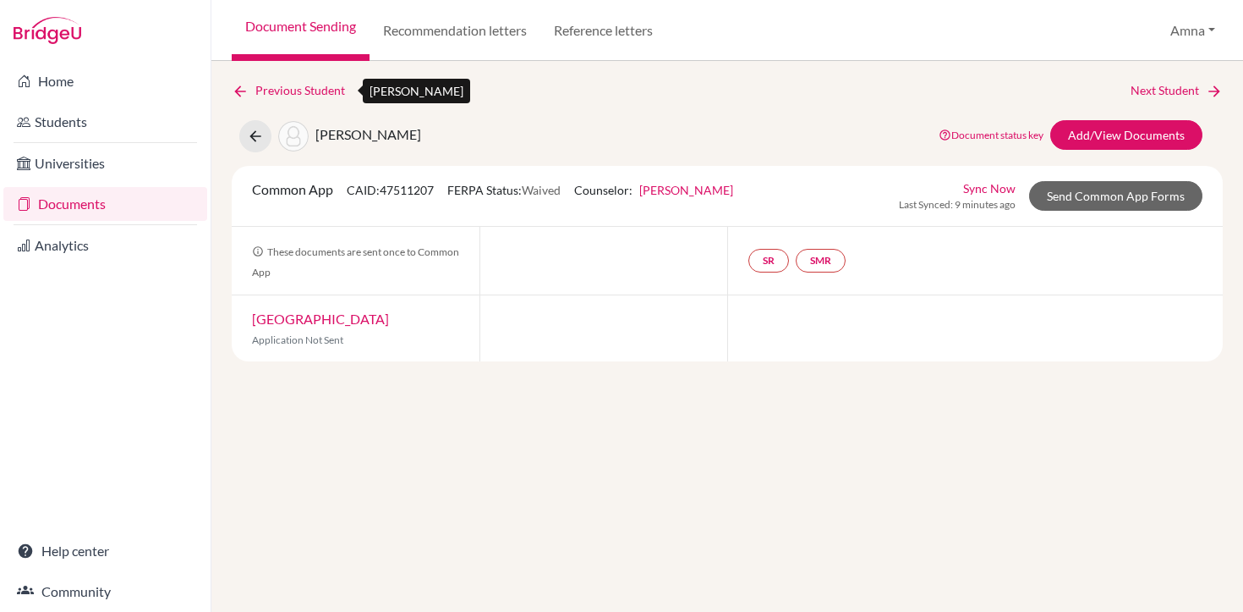
click at [290, 95] on link "Previous Student" at bounding box center [295, 90] width 127 height 19
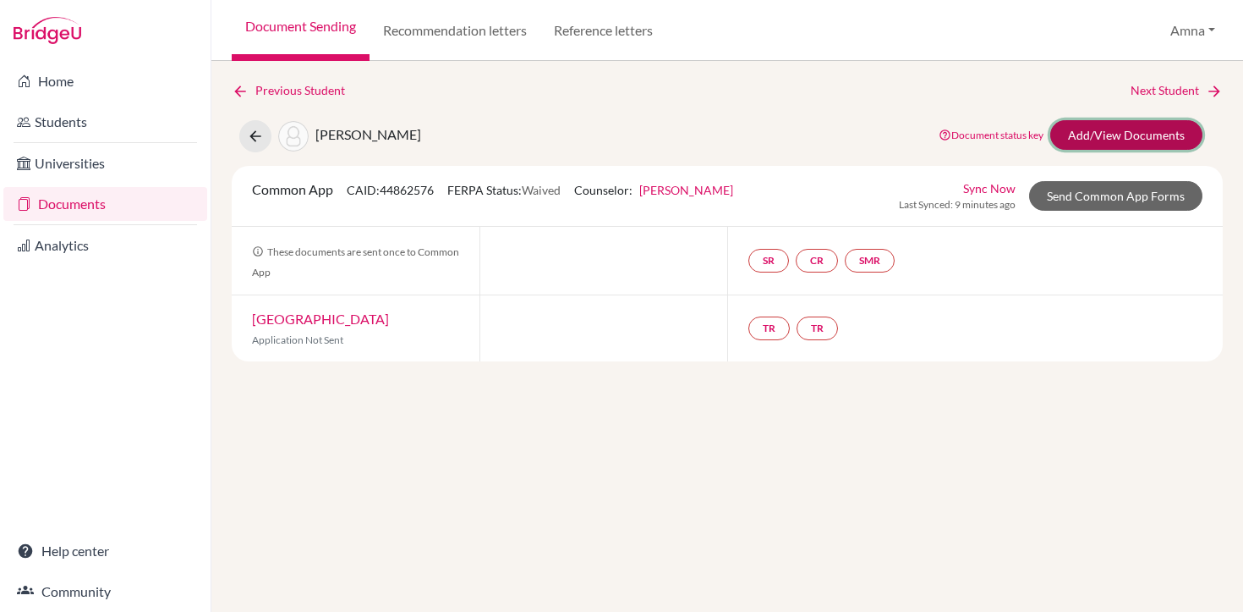
click at [1090, 140] on link "Add/View Documents" at bounding box center [1127, 135] width 152 height 30
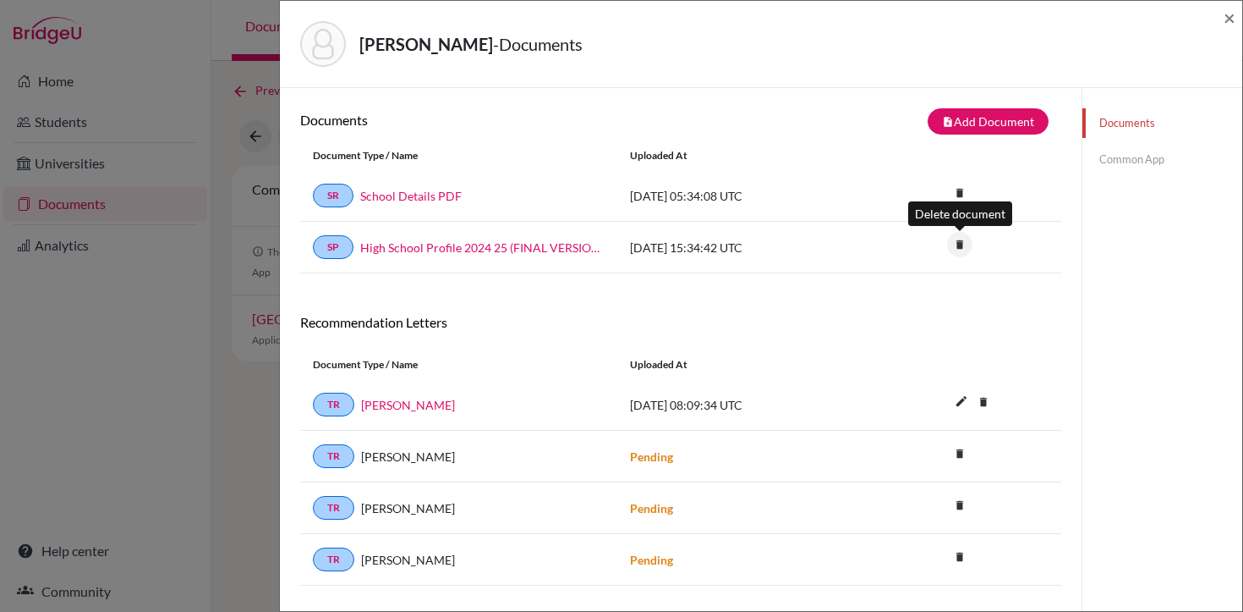
click at [960, 244] on icon "delete" at bounding box center [959, 244] width 25 height 25
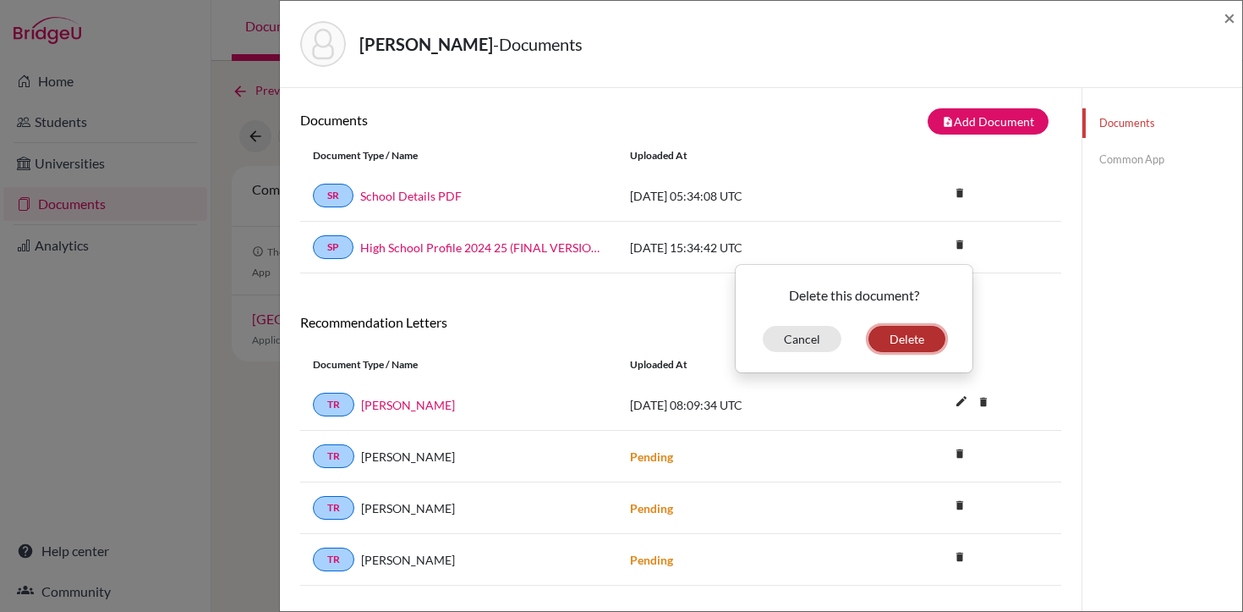
click at [913, 341] on button "Delete" at bounding box center [907, 339] width 77 height 26
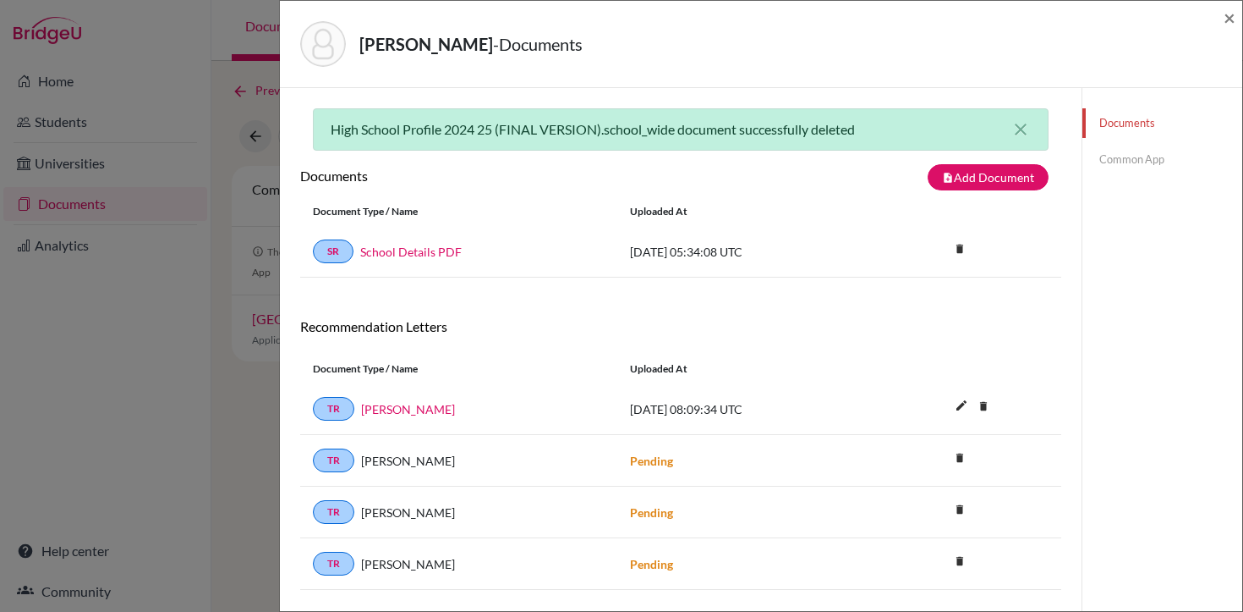
click at [1107, 124] on link "Documents" at bounding box center [1163, 123] width 160 height 30
click at [980, 176] on button "note_add Add Document" at bounding box center [988, 177] width 121 height 26
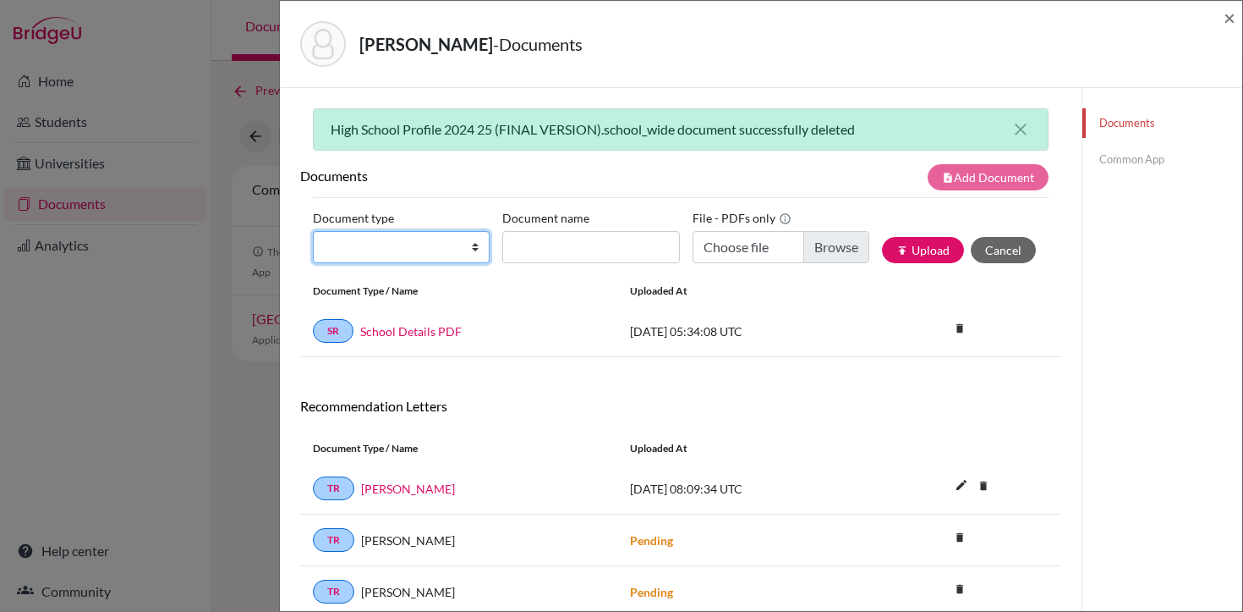
click at [407, 252] on select "Change explanation for Common App reports Counselor recommendation Internationa…" at bounding box center [401, 247] width 177 height 32
select select "1"
click at [313, 231] on select "Change explanation for Common App reports Counselor recommendation Internationa…" at bounding box center [401, 247] width 177 height 32
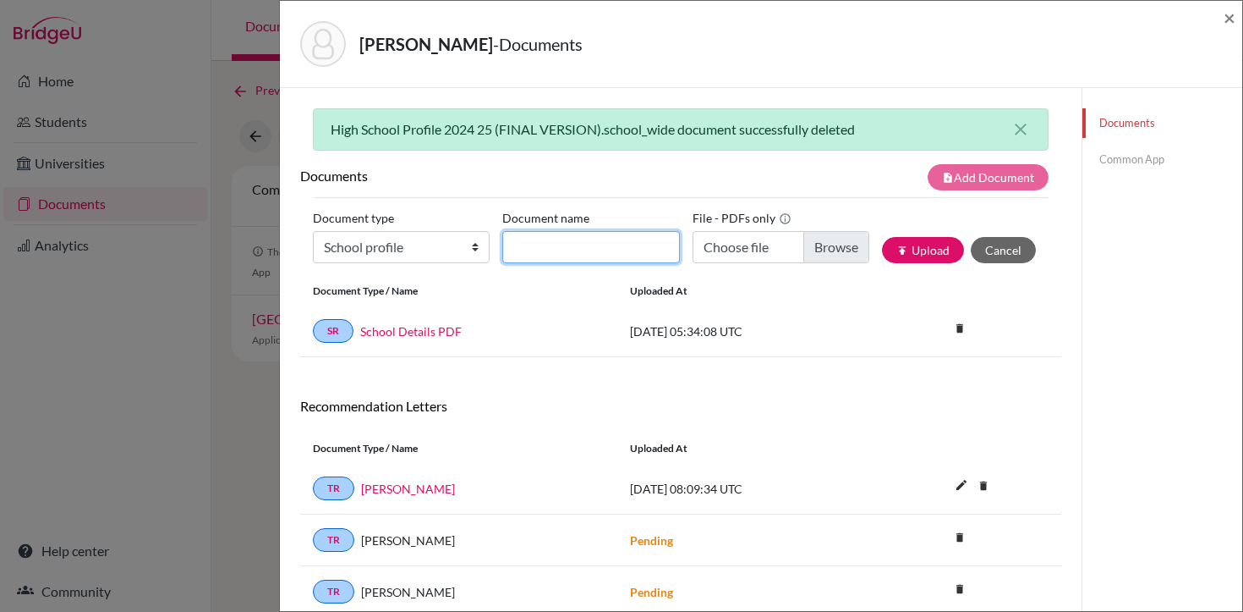
click at [579, 244] on input "Document name" at bounding box center [590, 247] width 177 height 32
type input "High School Profile 2025-26"
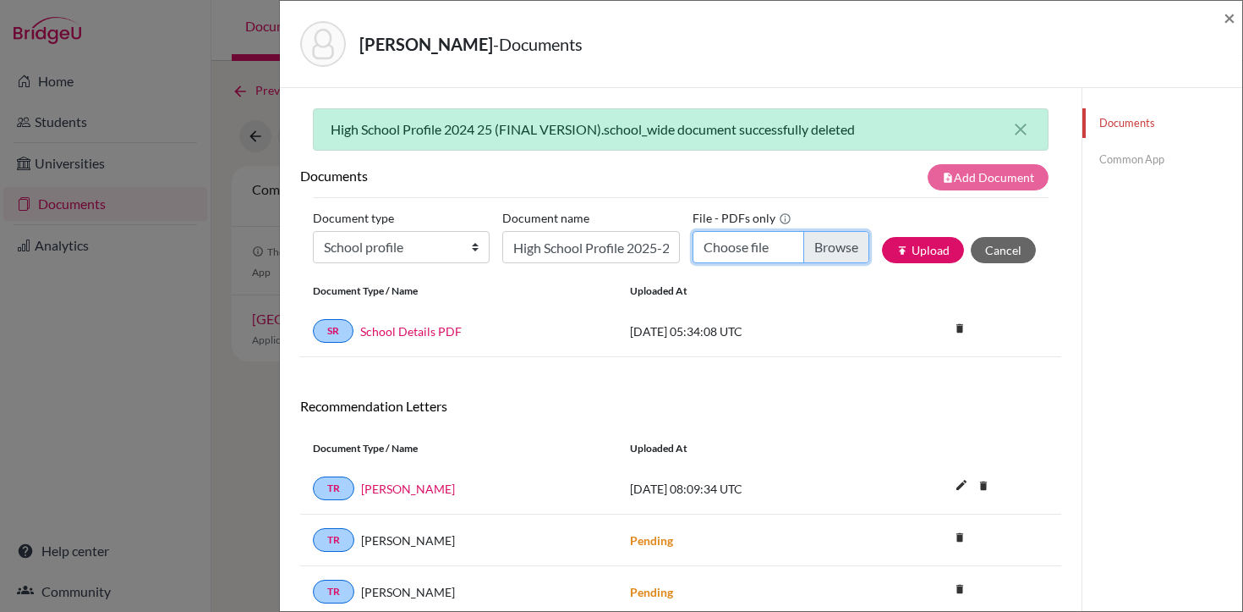
click at [765, 246] on input "Choose file" at bounding box center [781, 247] width 177 height 32
type input "C:\fakepath\LAS HS PROFILE 2025-2026.pdf"
click at [934, 257] on button "publish Upload" at bounding box center [923, 250] width 82 height 26
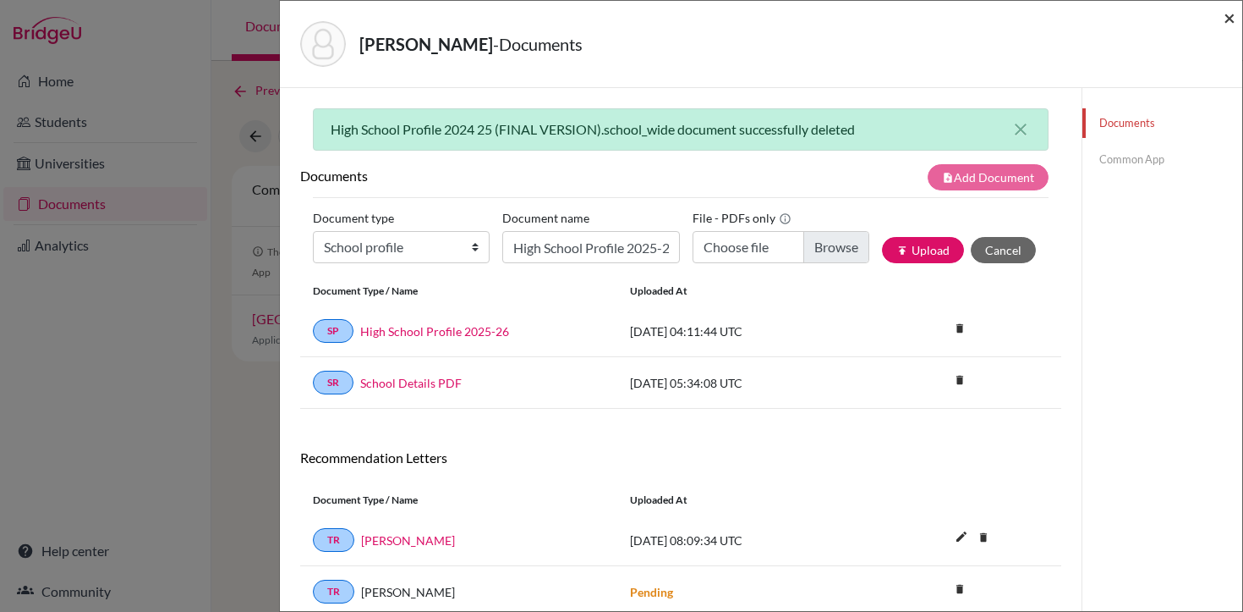
click at [1234, 18] on span "×" at bounding box center [1230, 17] width 12 height 25
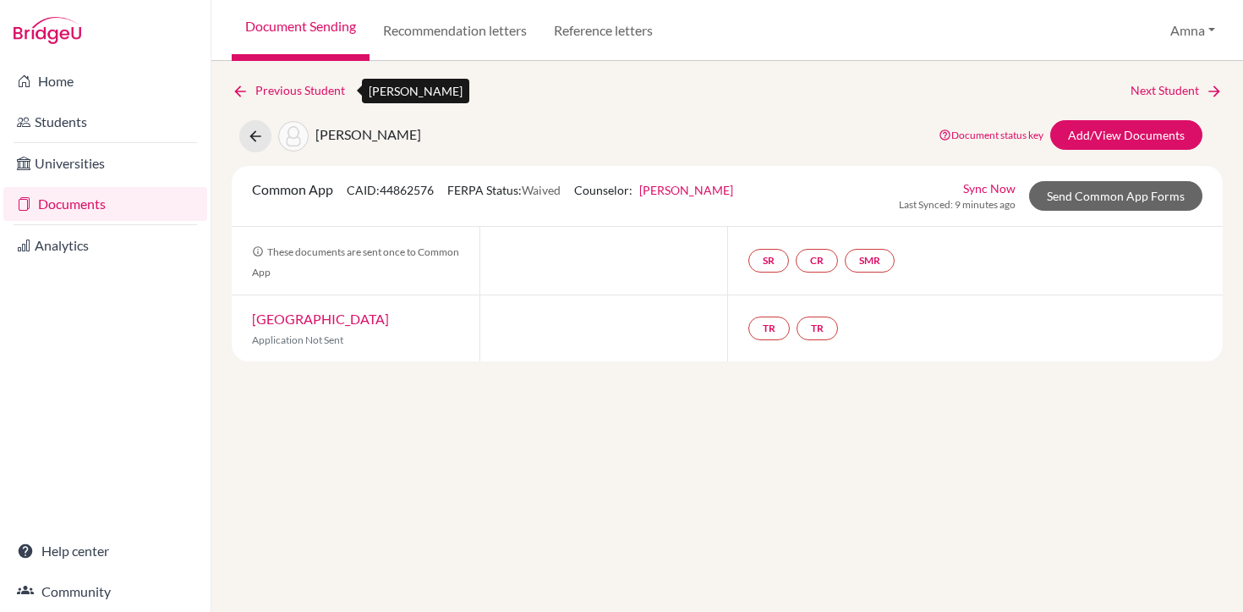
click at [315, 89] on link "Previous Student" at bounding box center [295, 90] width 127 height 19
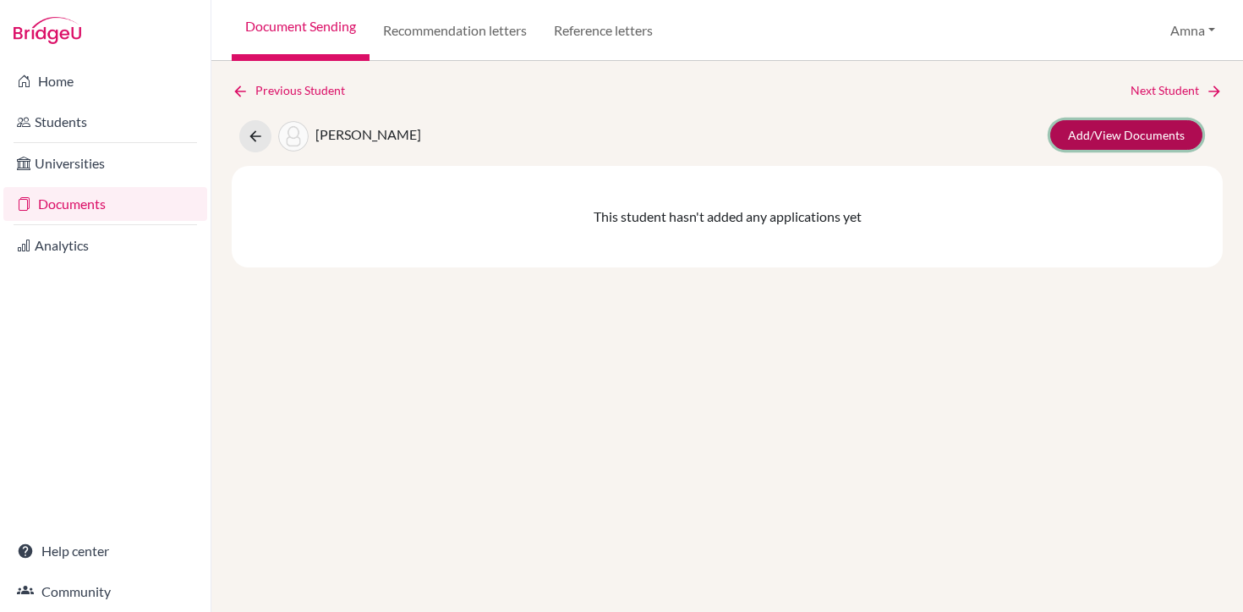
click at [1112, 142] on link "Add/View Documents" at bounding box center [1127, 135] width 152 height 30
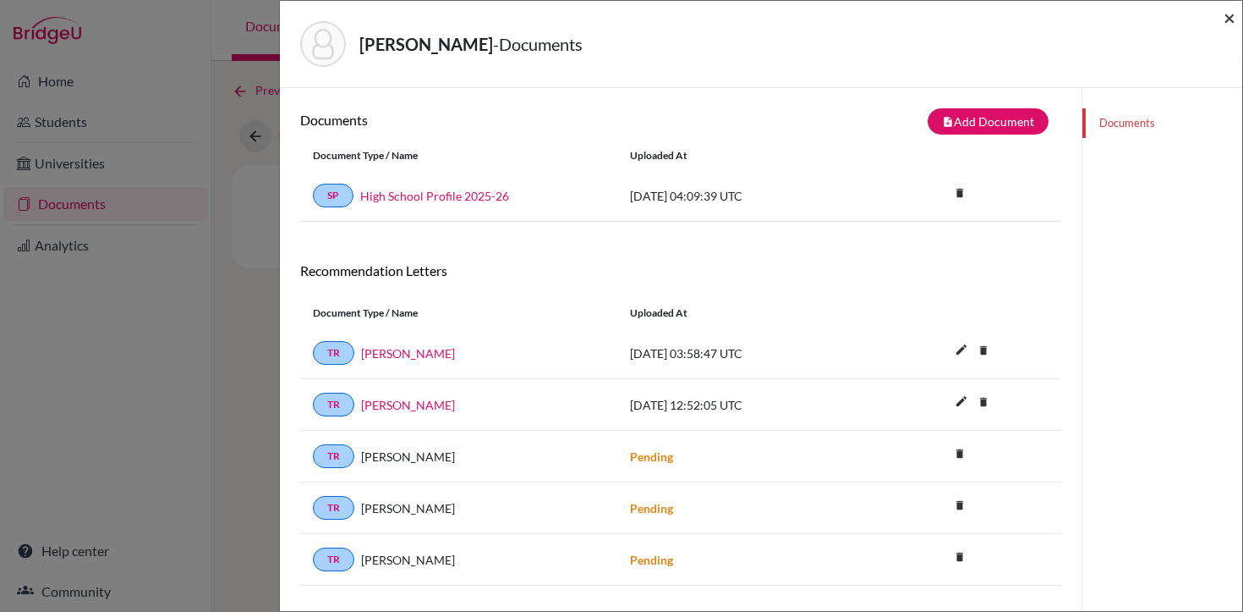
click at [1227, 20] on span "×" at bounding box center [1230, 17] width 12 height 25
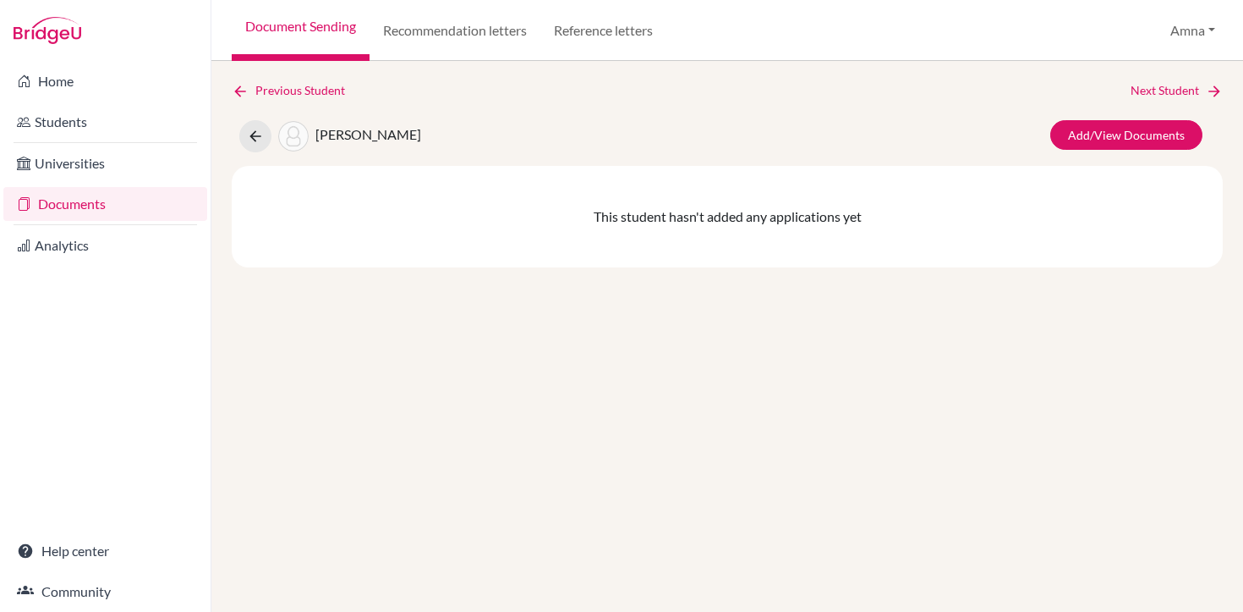
click at [411, 129] on span "Muzammil, Ibrahim" at bounding box center [369, 134] width 106 height 16
click at [253, 140] on icon at bounding box center [255, 136] width 17 height 17
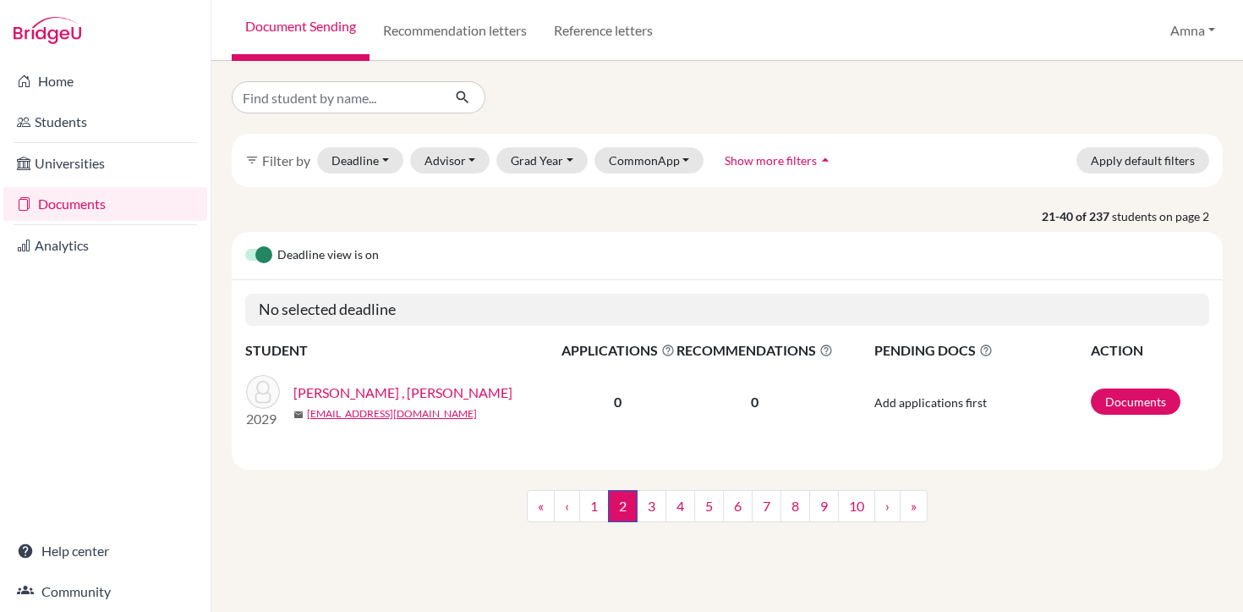
click at [93, 200] on link "Documents" at bounding box center [105, 204] width 204 height 34
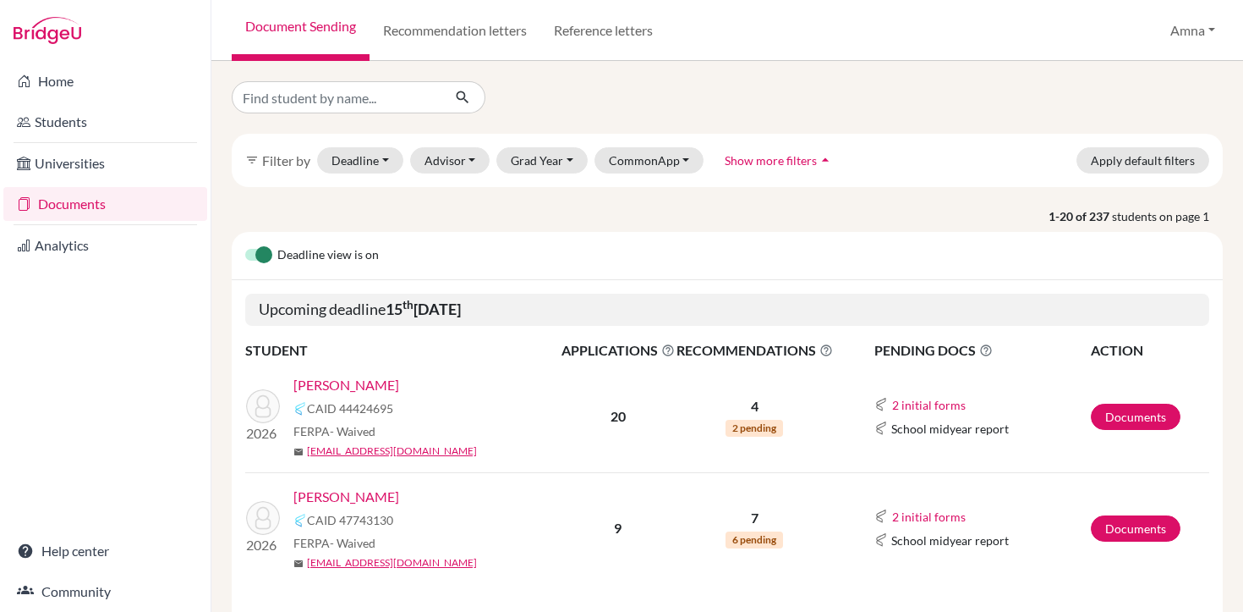
click at [365, 381] on link "Bhatti, Shahraiz" at bounding box center [347, 385] width 106 height 20
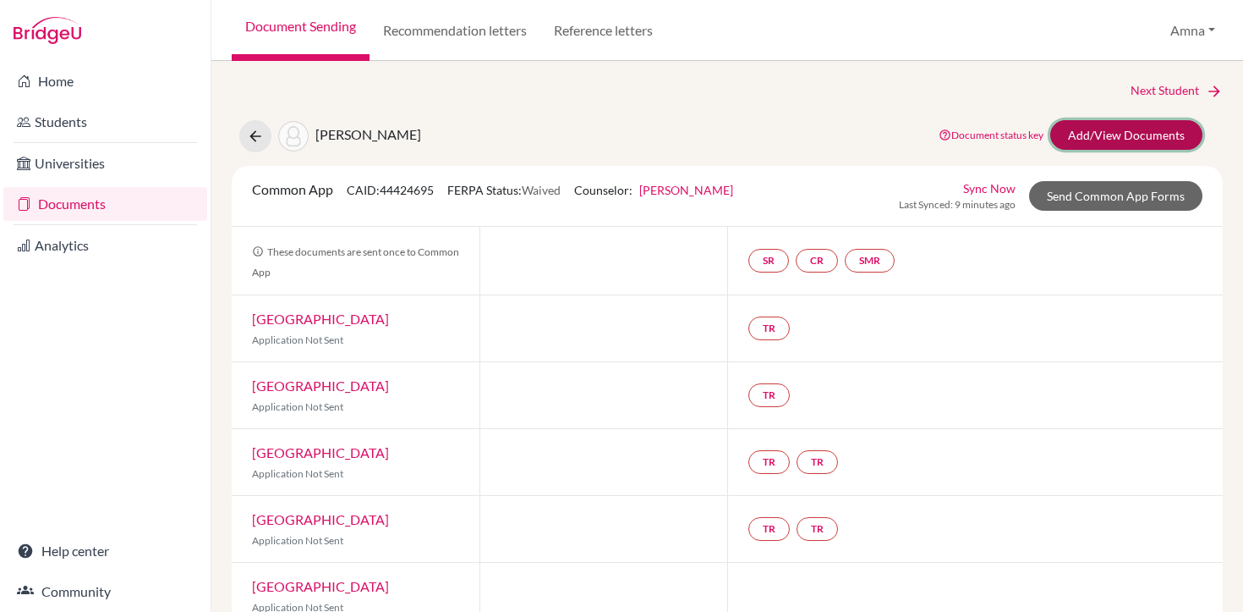
click at [1140, 130] on link "Add/View Documents" at bounding box center [1127, 135] width 152 height 30
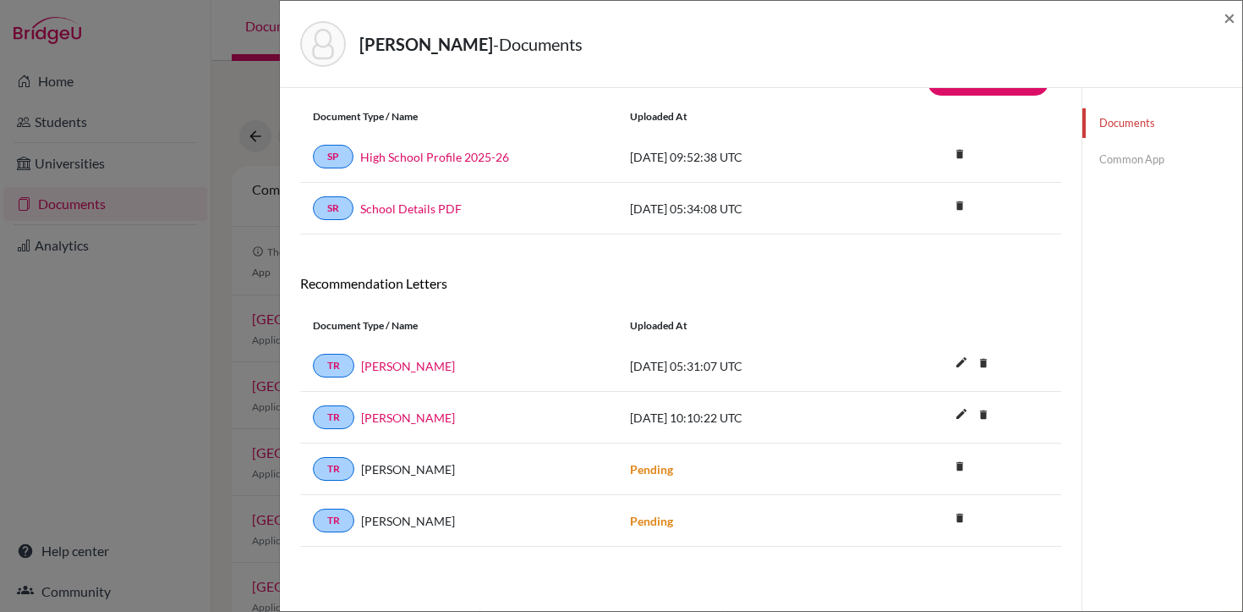
scroll to position [89, 0]
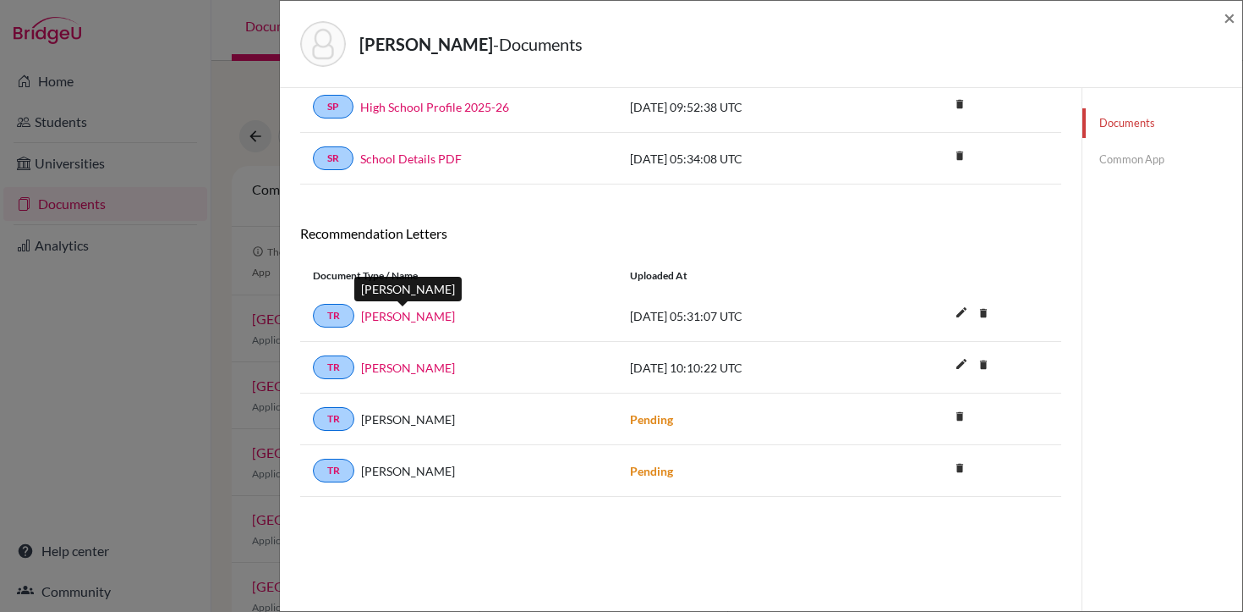
click at [430, 318] on link "[PERSON_NAME]" at bounding box center [408, 316] width 94 height 18
click at [401, 370] on link "[PERSON_NAME]" at bounding box center [408, 368] width 94 height 18
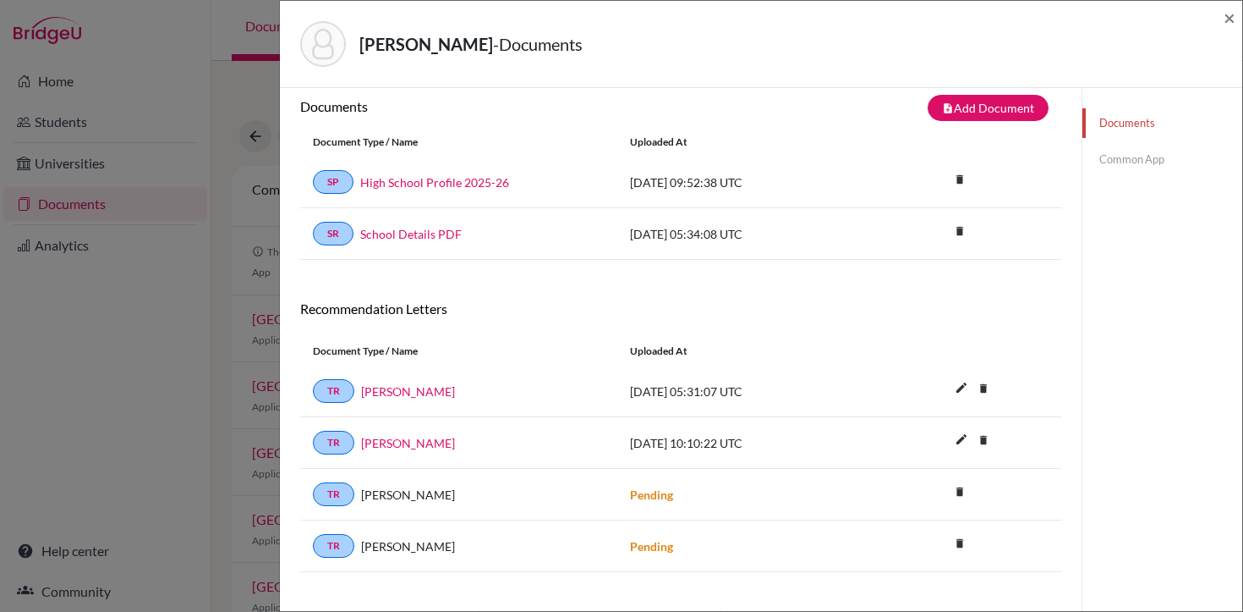
scroll to position [13, 0]
click at [970, 107] on button "note_add Add Document" at bounding box center [988, 109] width 121 height 26
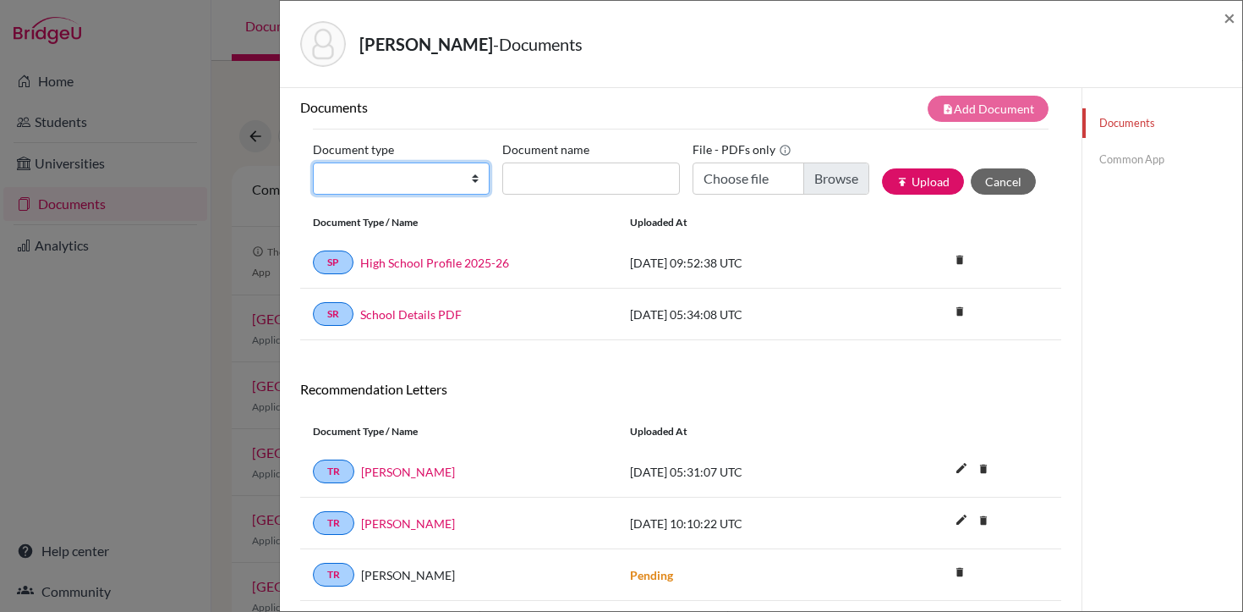
click at [480, 181] on select "Change explanation for Common App reports Counselor recommendation Internationa…" at bounding box center [401, 178] width 177 height 32
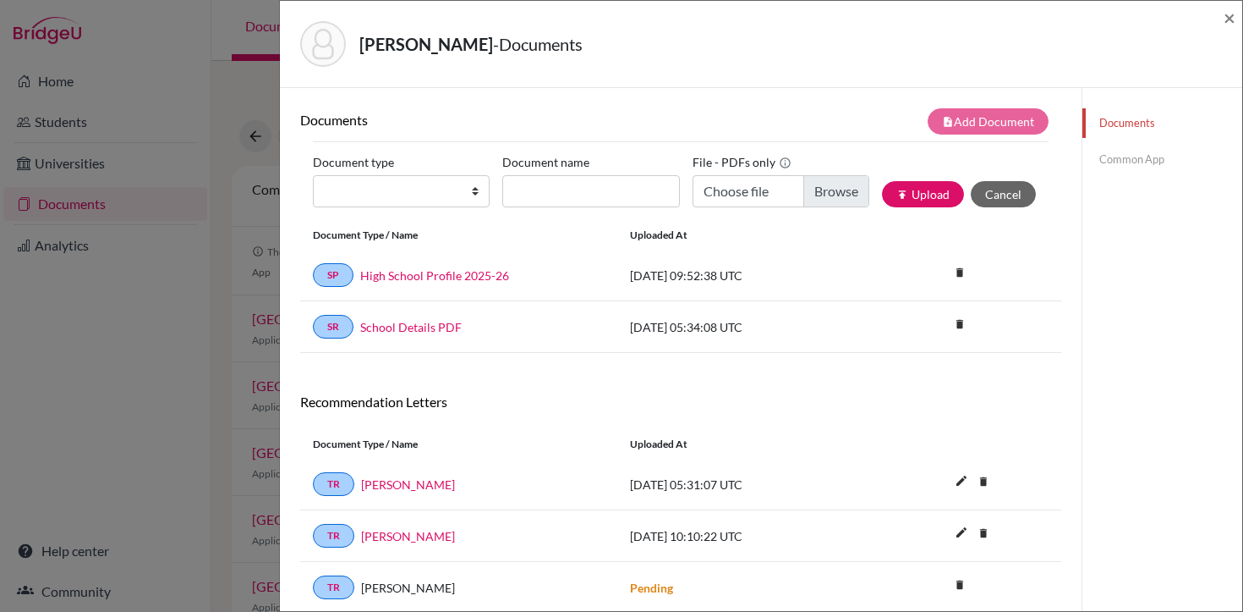
click at [1128, 127] on link "Documents" at bounding box center [1163, 123] width 160 height 30
click at [1131, 126] on link "Documents" at bounding box center [1163, 123] width 160 height 30
click at [1126, 167] on link "Common App" at bounding box center [1163, 160] width 160 height 30
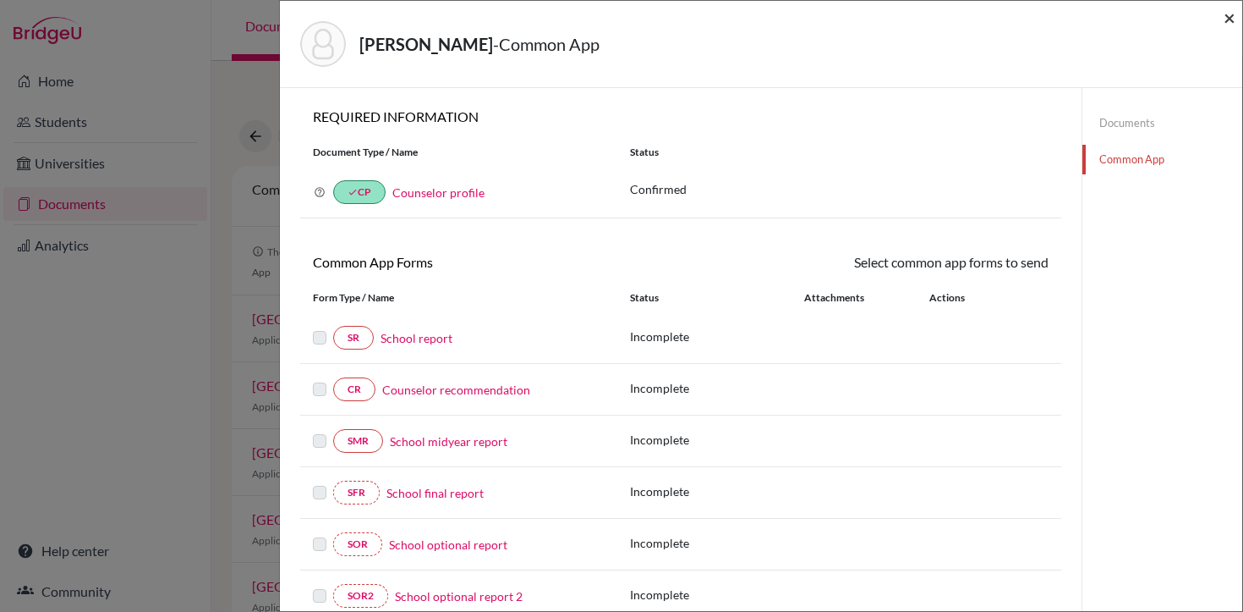
click at [1230, 19] on span "×" at bounding box center [1230, 17] width 12 height 25
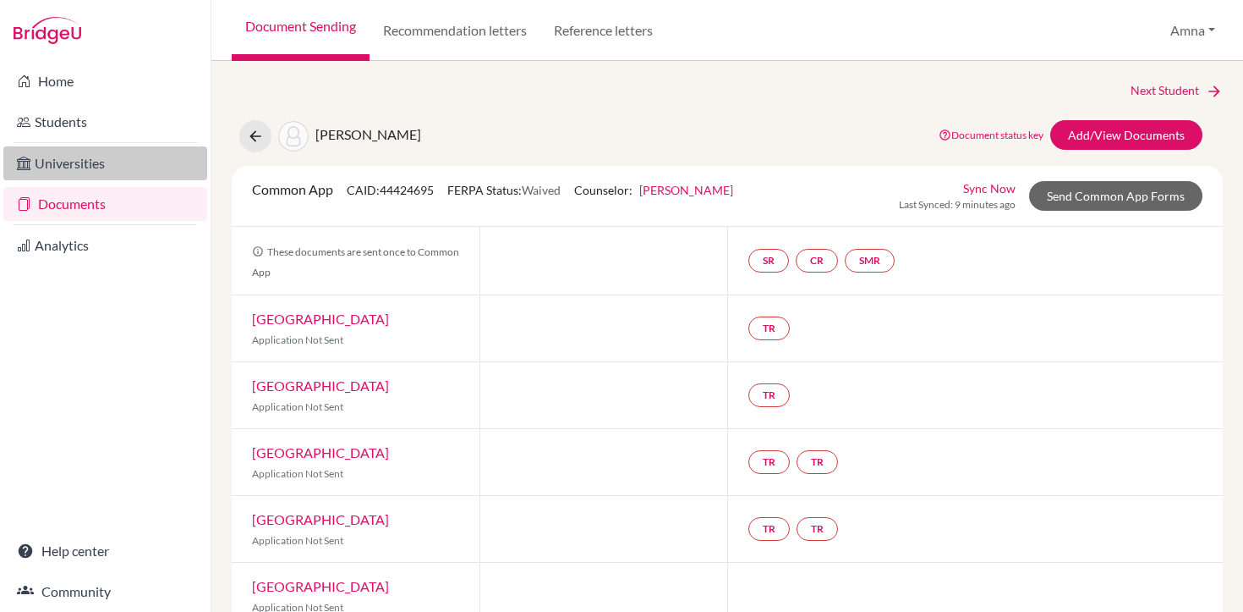
click at [91, 161] on link "Universities" at bounding box center [105, 163] width 204 height 34
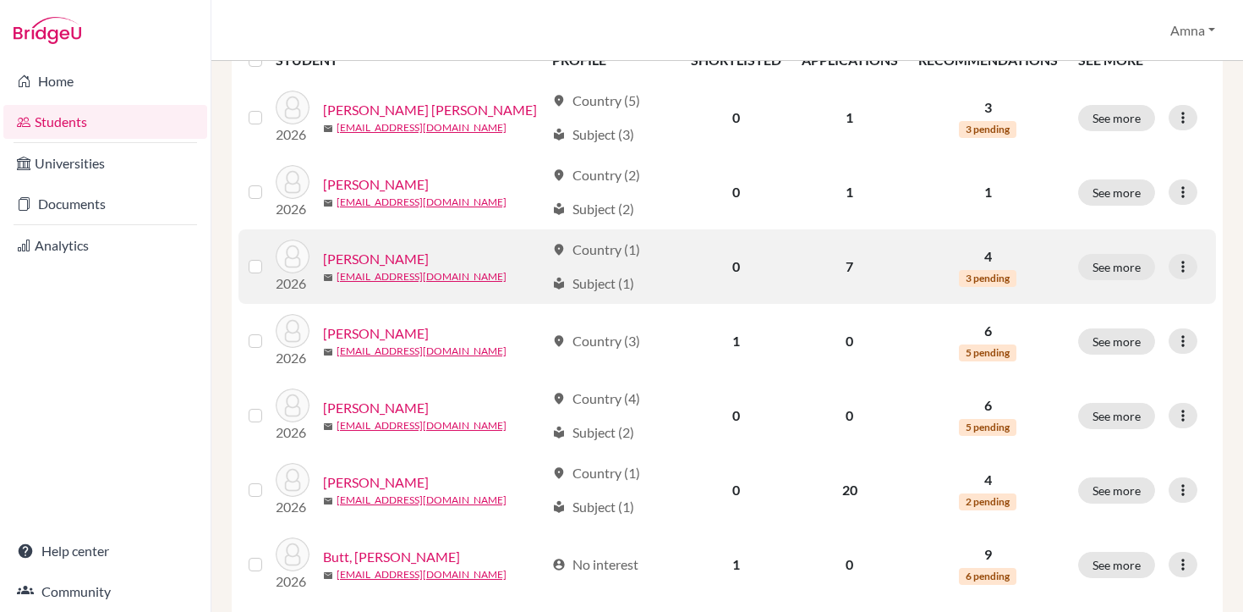
scroll to position [347, 0]
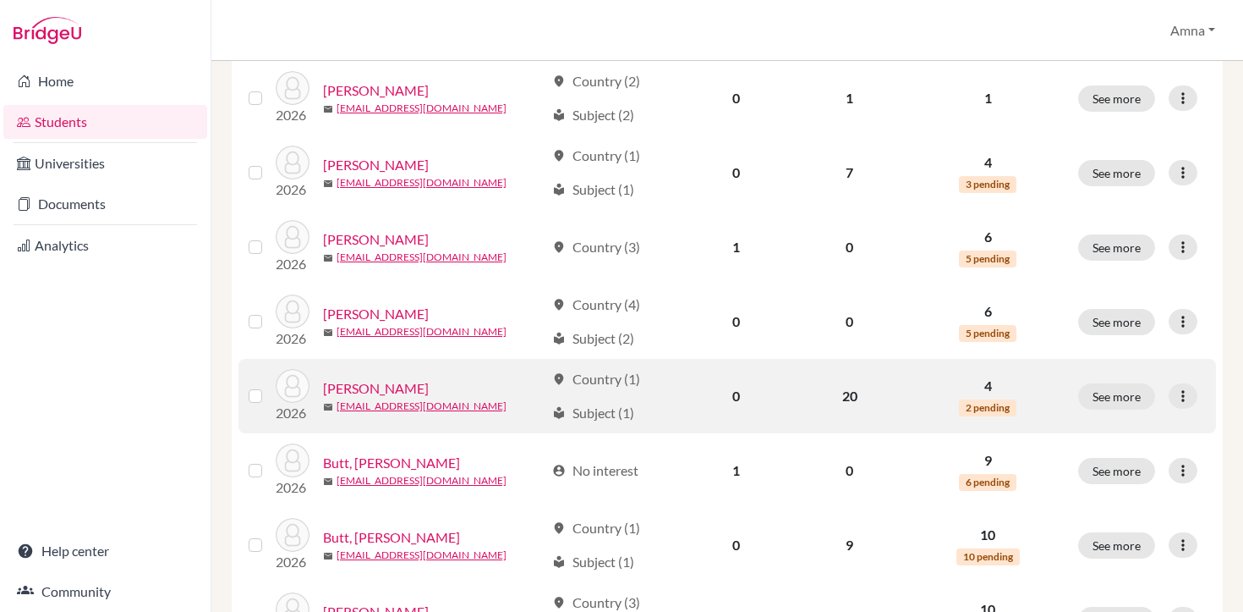
click at [394, 383] on link "[PERSON_NAME]" at bounding box center [376, 388] width 106 height 20
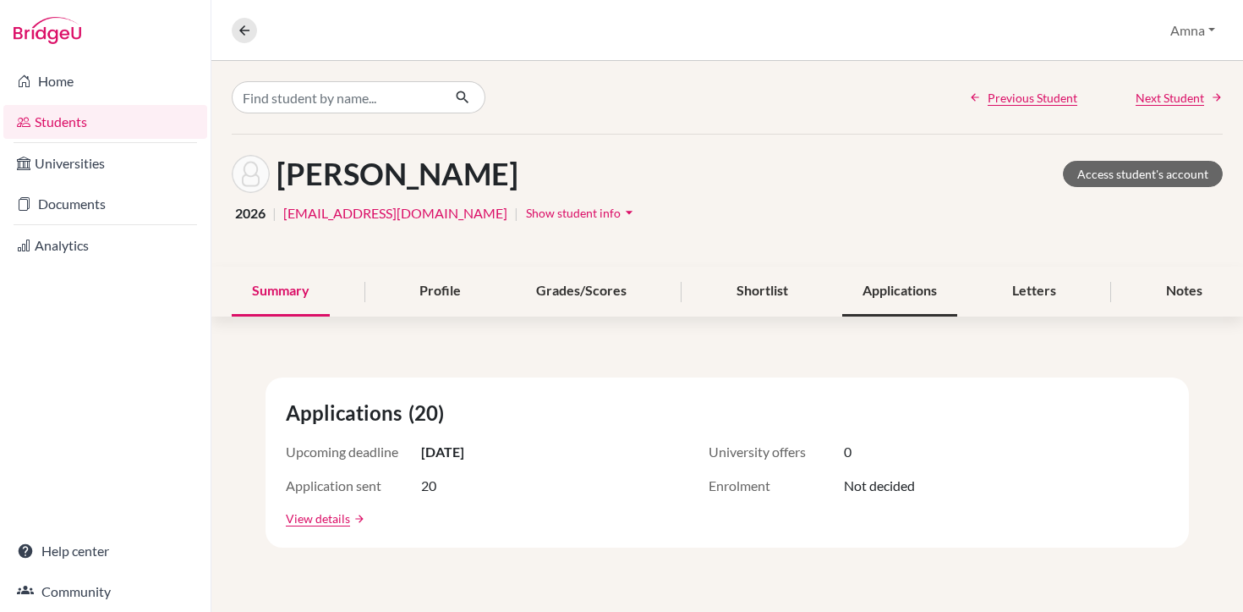
click at [917, 287] on div "Applications" at bounding box center [900, 291] width 115 height 50
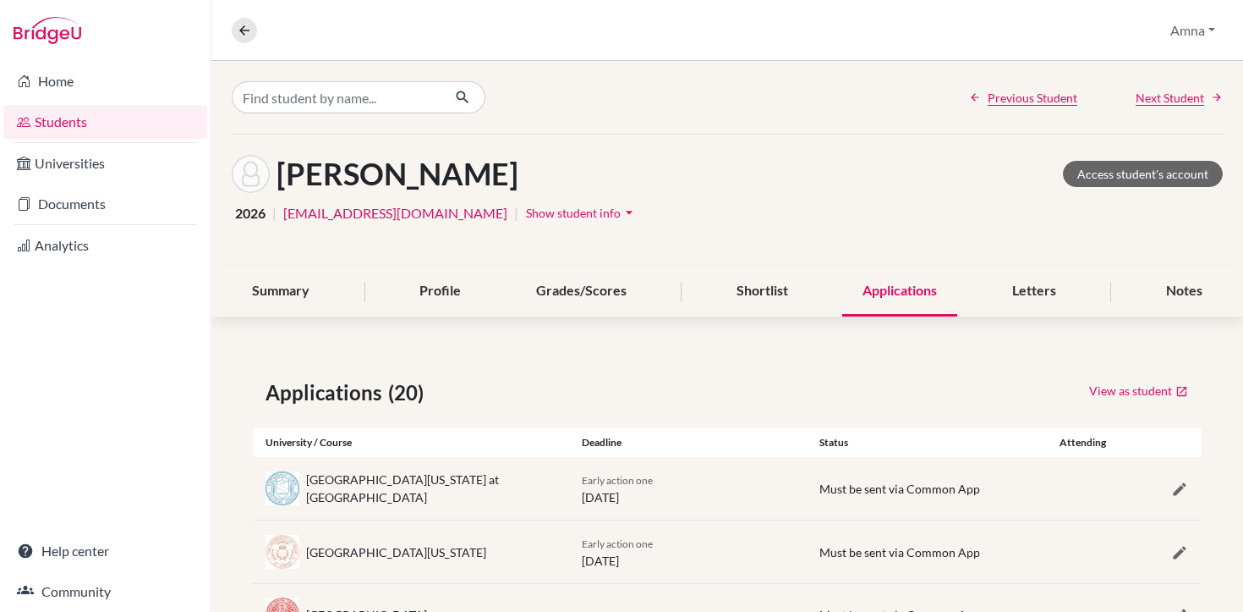
scroll to position [74, 0]
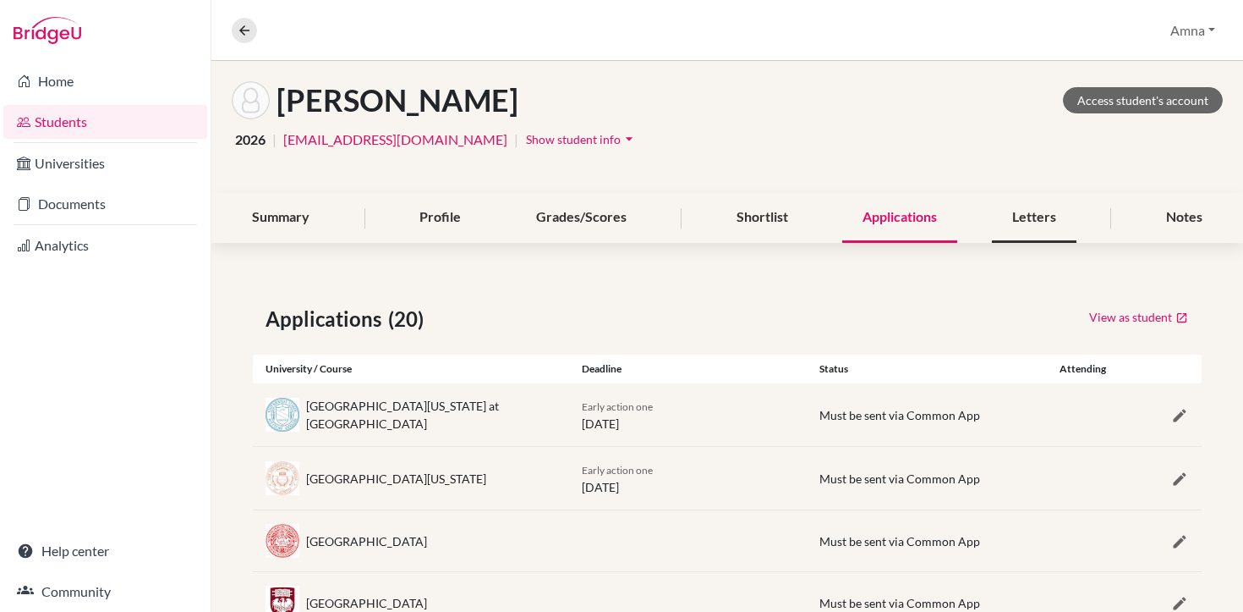
click at [1055, 200] on div "Letters" at bounding box center [1034, 218] width 85 height 50
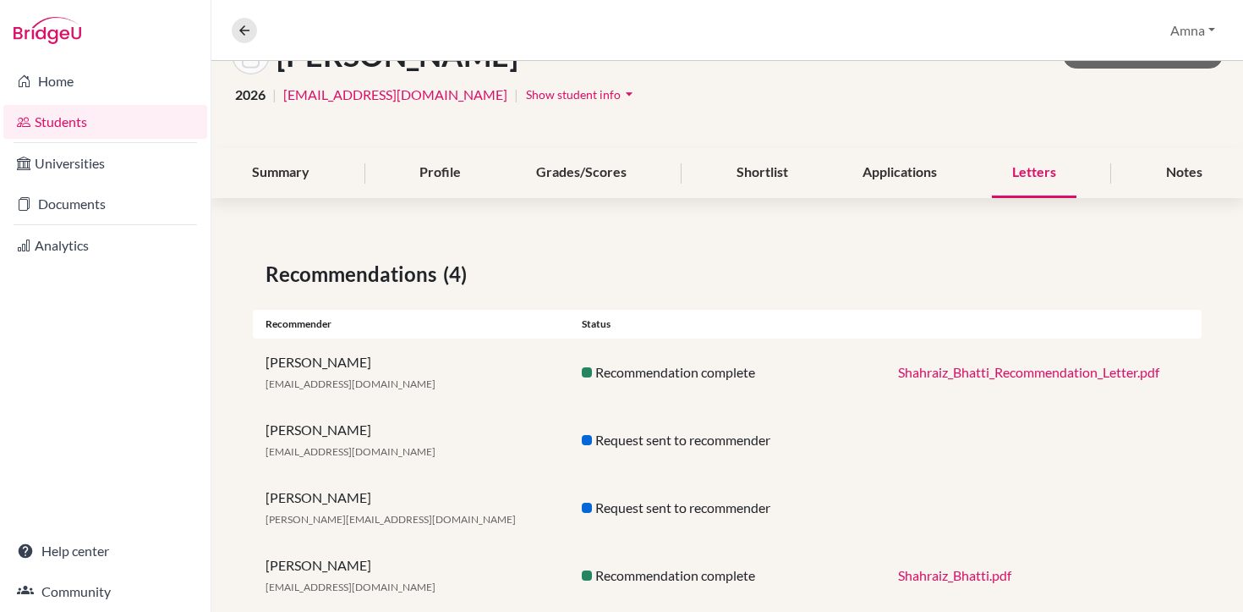
scroll to position [156, 0]
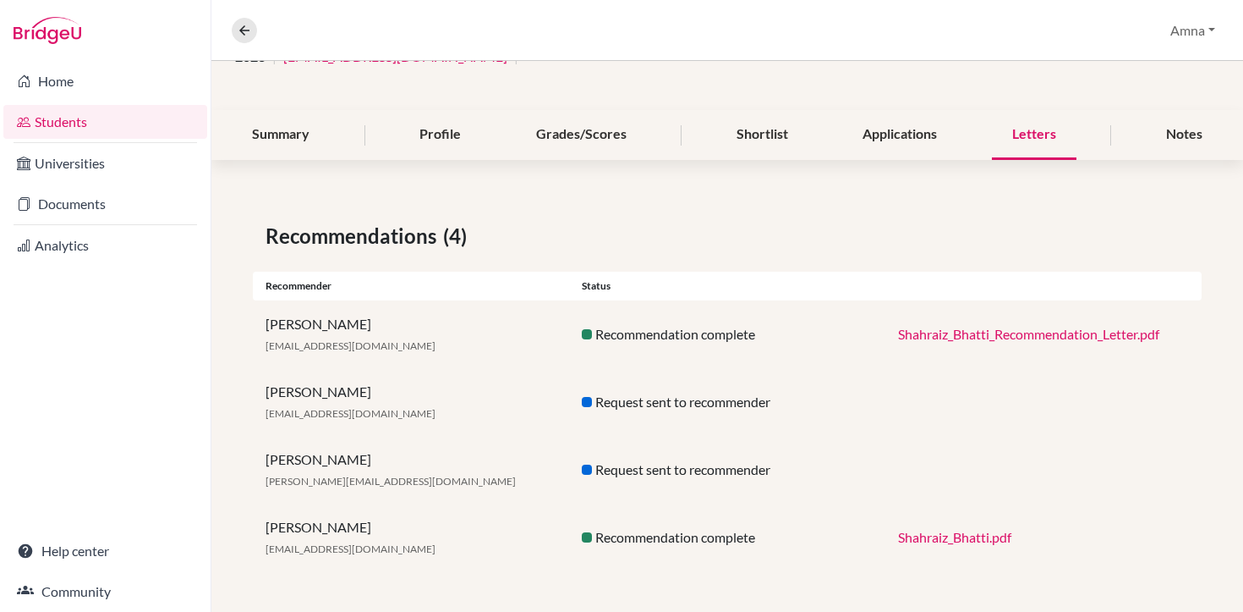
click at [996, 336] on link "Shahraiz_Bhatti_Recommendation_Letter.pdf" at bounding box center [1028, 334] width 261 height 16
